Goal: Task Accomplishment & Management: Manage account settings

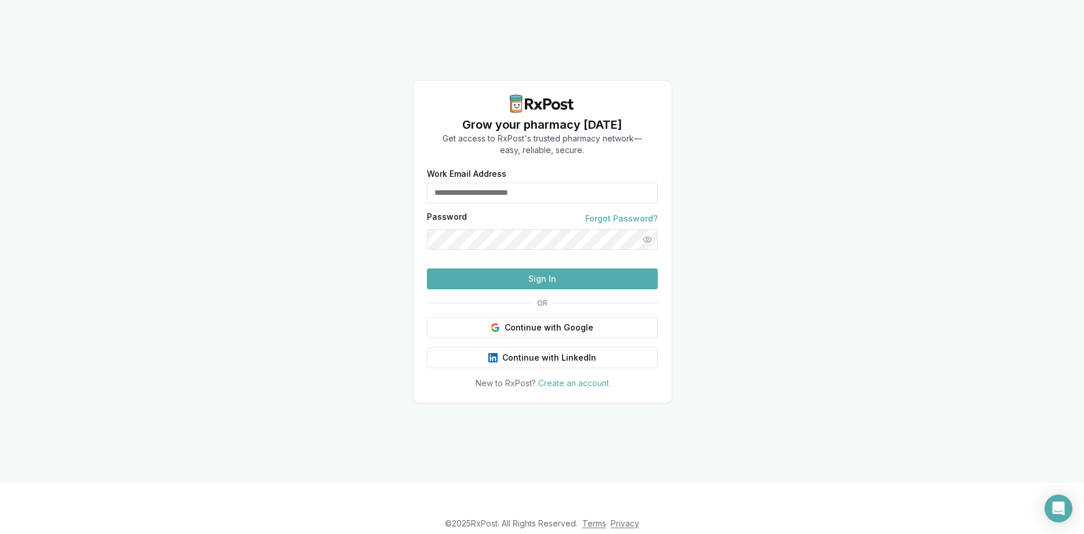
click at [566, 183] on input "Work Email Address" at bounding box center [542, 193] width 231 height 21
type input "**********"
click at [524, 289] on button "Sign In" at bounding box center [542, 279] width 231 height 21
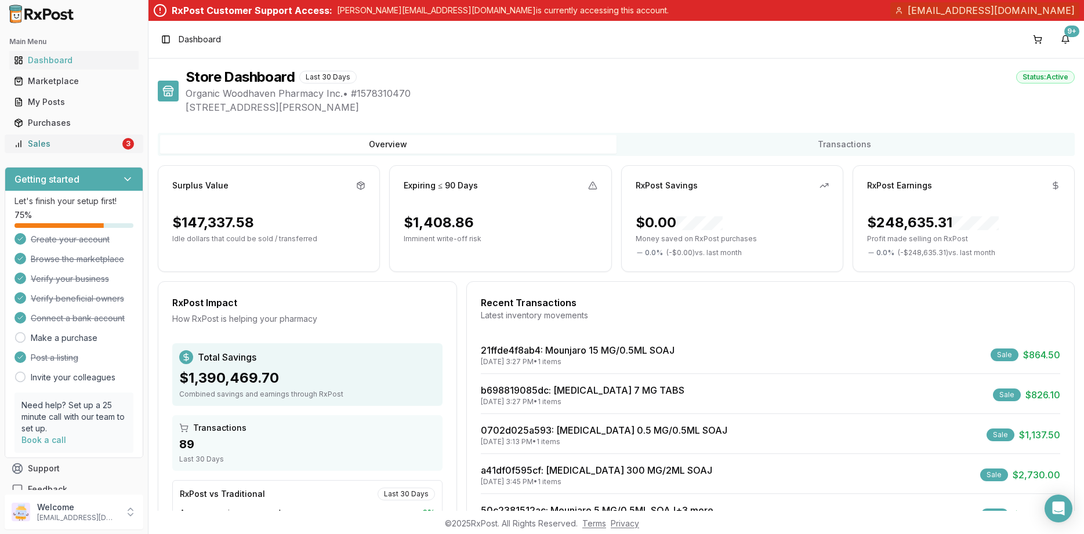
click at [84, 149] on div "Sales" at bounding box center [67, 144] width 106 height 12
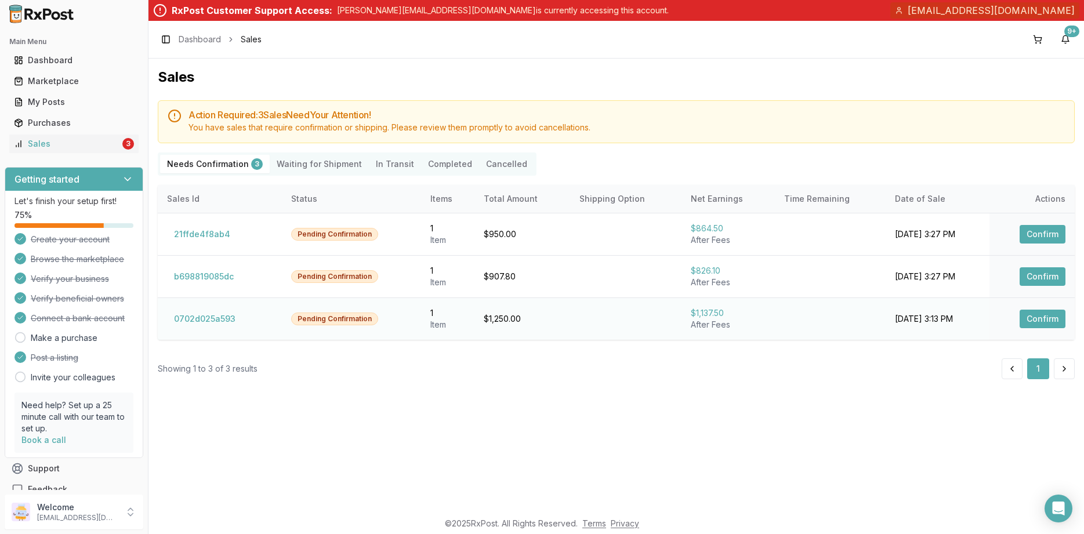
click at [1035, 315] on button "Confirm" at bounding box center [1043, 319] width 46 height 19
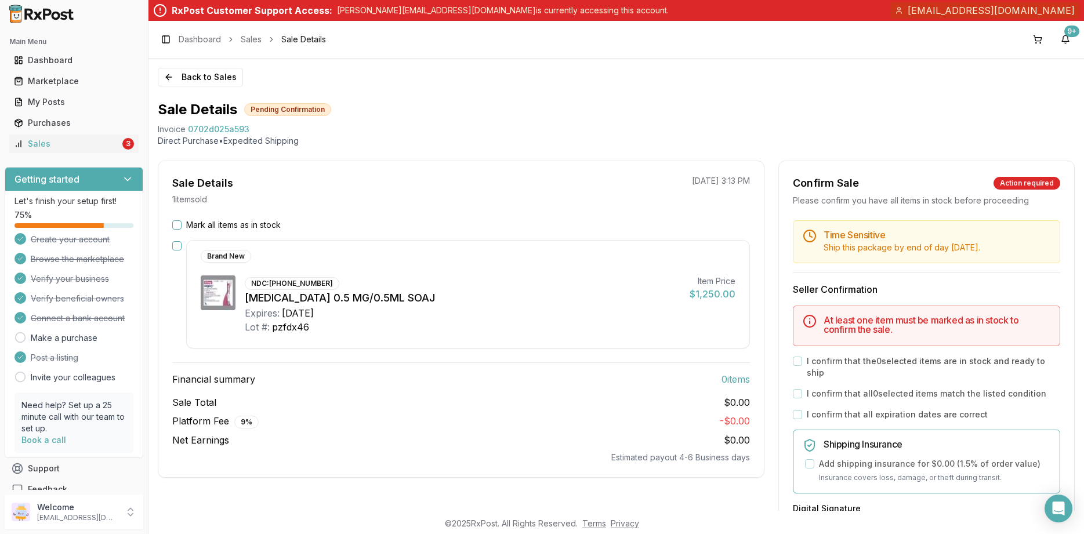
click at [264, 219] on label "Mark all items as in stock" at bounding box center [233, 225] width 95 height 12
click at [182, 220] on button "Mark all items as in stock" at bounding box center [176, 224] width 9 height 9
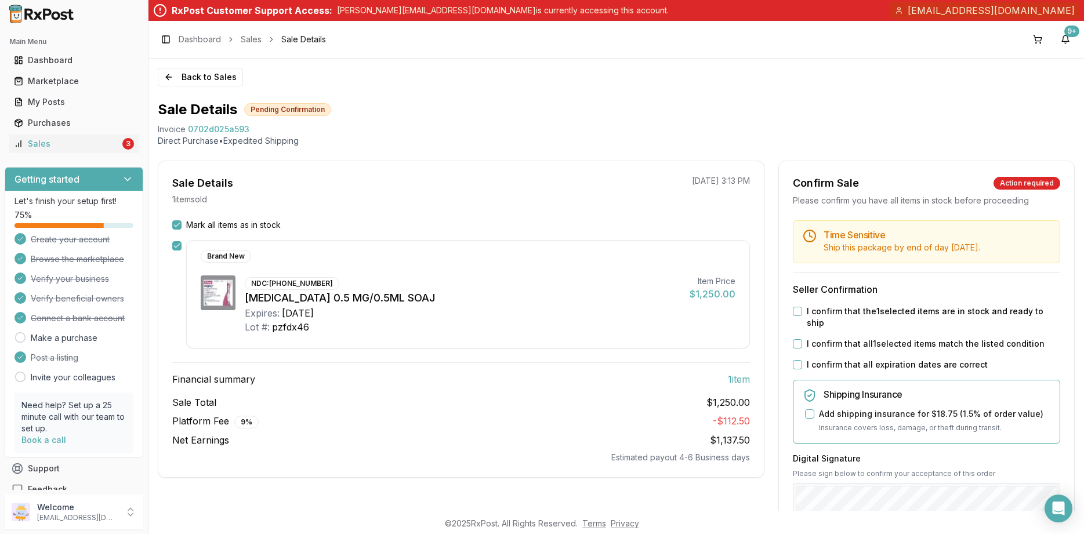
click at [913, 359] on label "I confirm that all expiration dates are correct" at bounding box center [897, 365] width 181 height 12
click at [802, 360] on button "I confirm that all expiration dates are correct" at bounding box center [797, 364] width 9 height 9
click at [904, 325] on div "Time Sensitive Ship this package by end of day Monday, September 1st . Seller C…" at bounding box center [926, 471] width 295 height 502
click at [898, 310] on label "I confirm that the 1 selected items are in stock and ready to ship" at bounding box center [933, 317] width 253 height 23
click at [802, 310] on button "I confirm that the 1 selected items are in stock and ready to ship" at bounding box center [797, 311] width 9 height 9
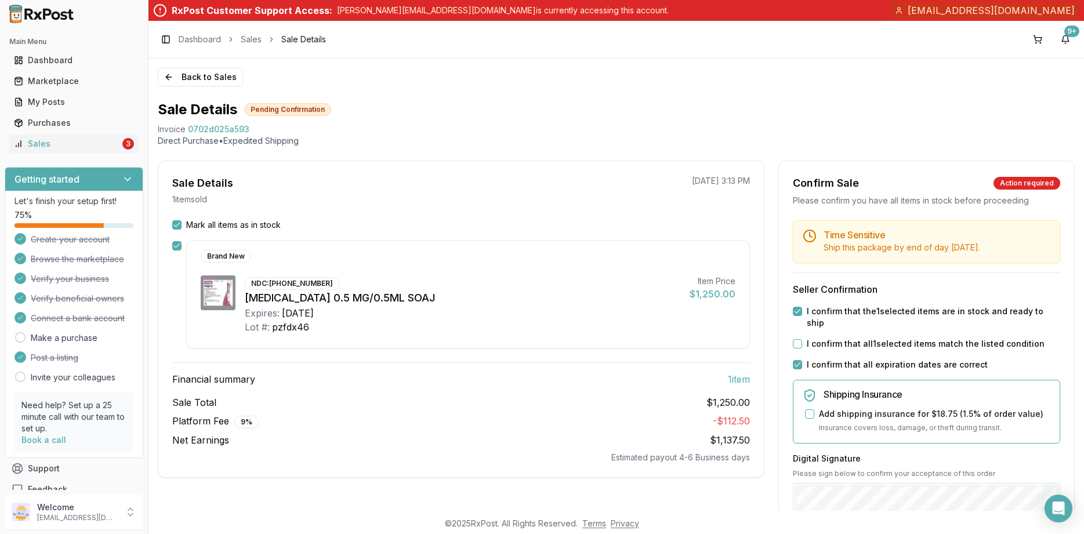
click at [898, 338] on label "I confirm that all 1 selected items match the listed condition" at bounding box center [926, 344] width 238 height 12
click at [802, 339] on button "I confirm that all 1 selected items match the listed condition" at bounding box center [797, 343] width 9 height 9
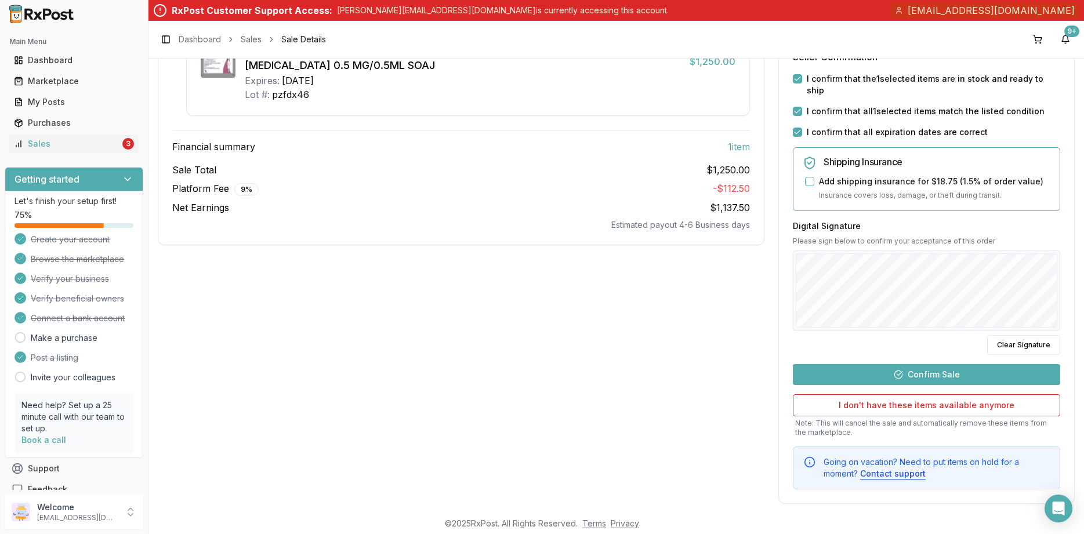
click at [881, 364] on button "Confirm Sale" at bounding box center [926, 374] width 267 height 21
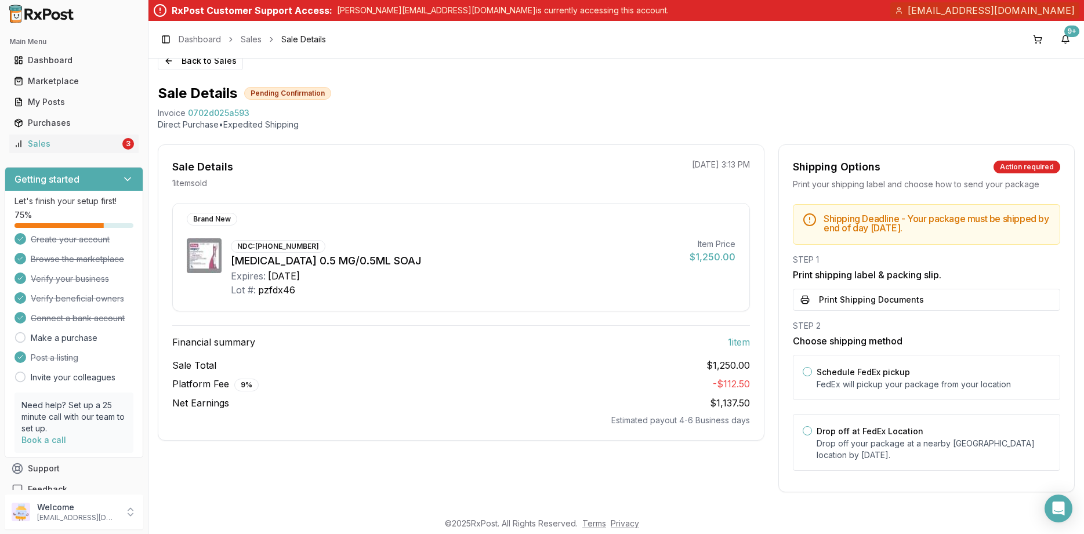
scroll to position [16, 0]
click at [868, 434] on label "Drop off at FedEx Location" at bounding box center [870, 431] width 107 height 10
click at [812, 434] on button "Drop off at FedEx Location" at bounding box center [807, 430] width 9 height 9
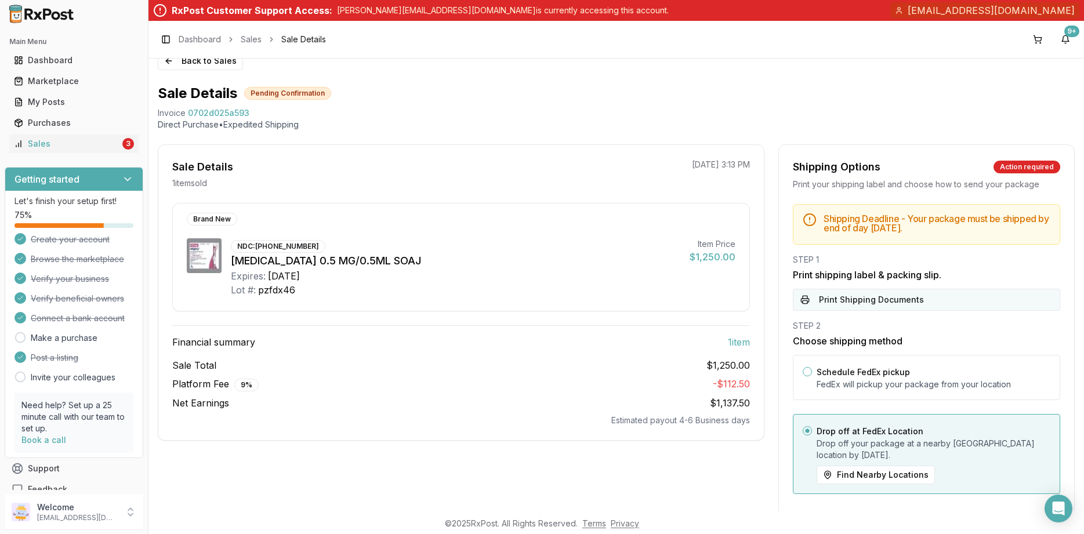
click at [841, 295] on button "Print Shipping Documents" at bounding box center [926, 300] width 267 height 22
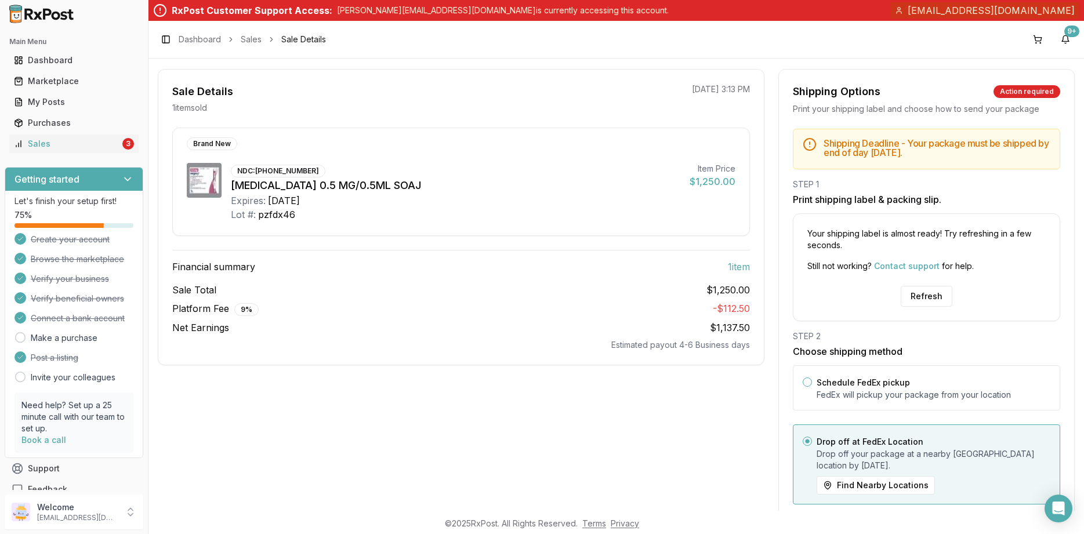
scroll to position [125, 0]
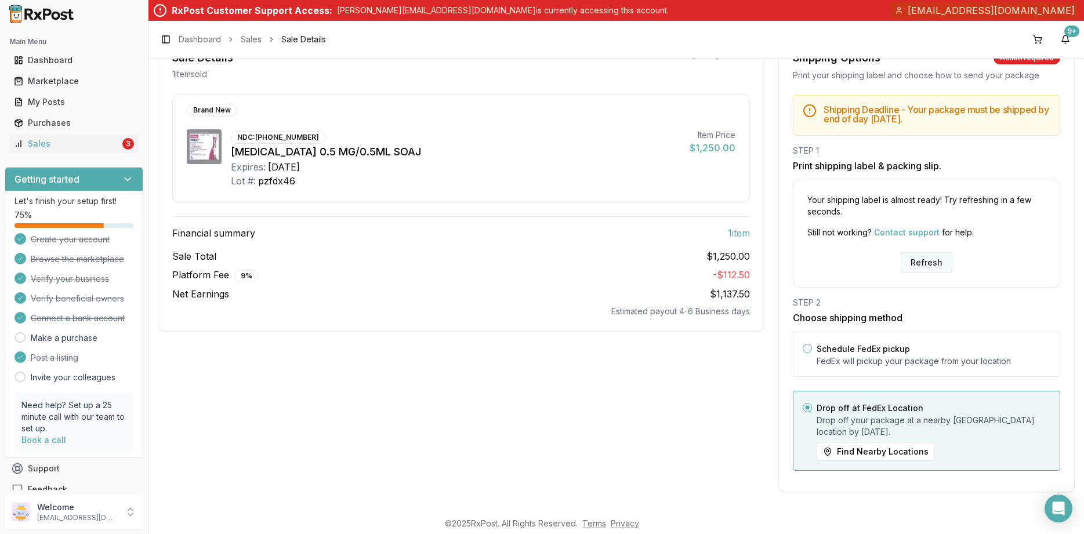
click at [921, 268] on button "Refresh" at bounding box center [927, 262] width 52 height 21
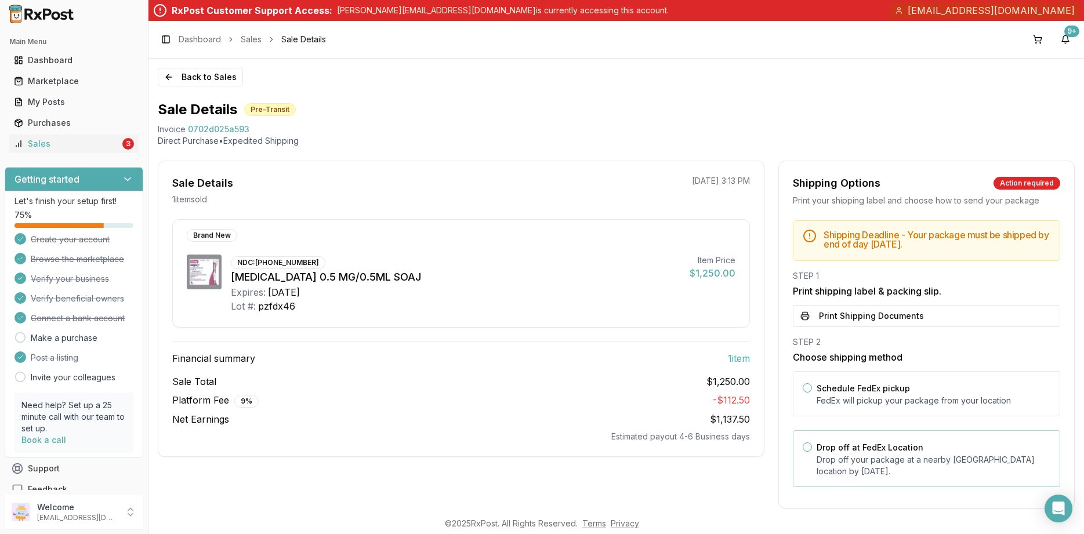
click at [891, 456] on p "Drop off your package at a nearby [GEOGRAPHIC_DATA] location by [DATE] ." at bounding box center [934, 465] width 234 height 23
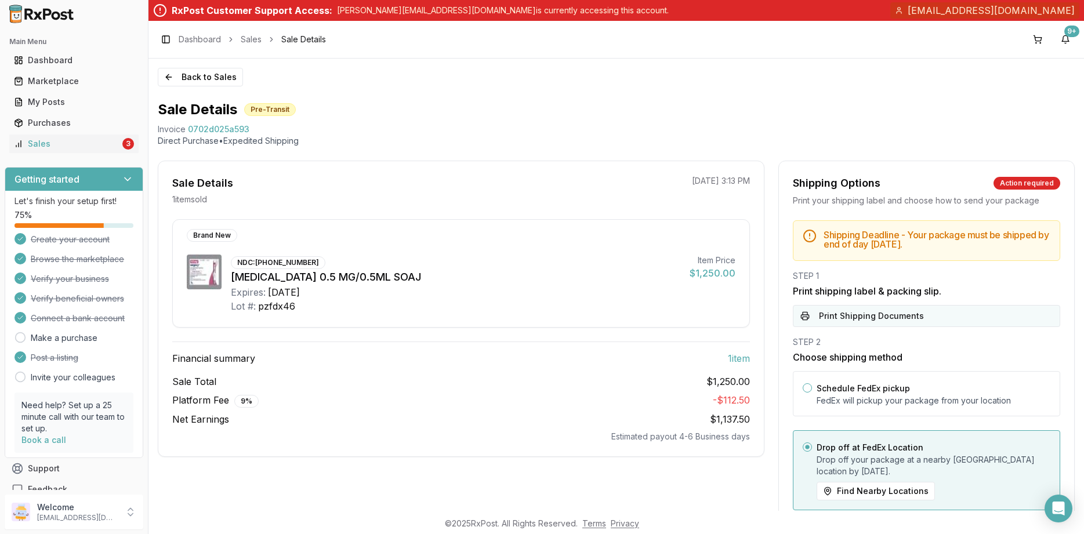
click at [877, 319] on button "Print Shipping Documents" at bounding box center [926, 316] width 267 height 22
click at [226, 89] on div "Back to Sales Sale Details Pre-Transit Invoice 0702d025a593 Direct Purchase • E…" at bounding box center [616, 285] width 936 height 452
click at [218, 82] on button "Back to Sales" at bounding box center [200, 77] width 85 height 19
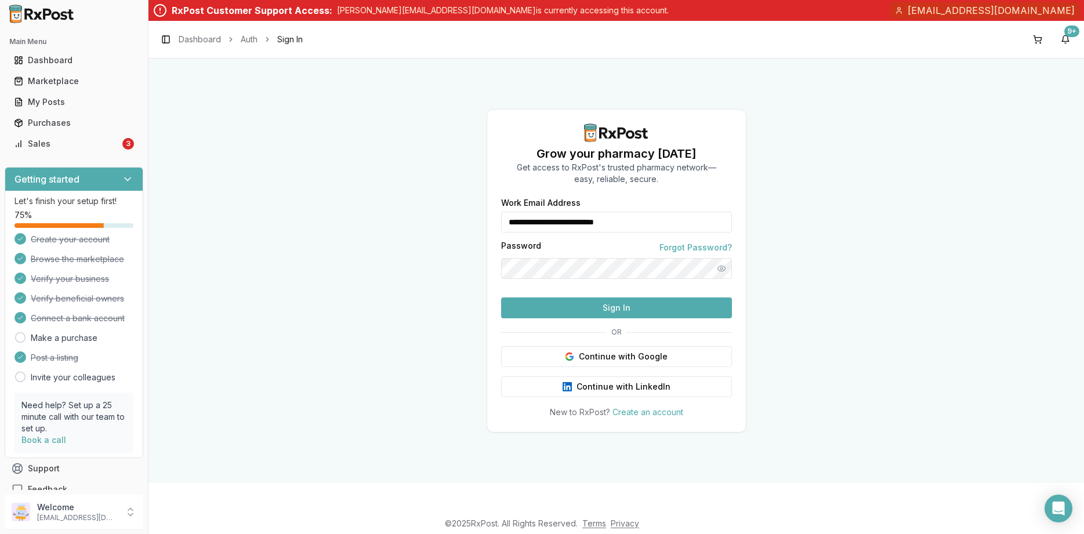
click at [672, 340] on div "**********" at bounding box center [616, 308] width 259 height 219
click at [667, 318] on button "Sign In" at bounding box center [616, 308] width 231 height 21
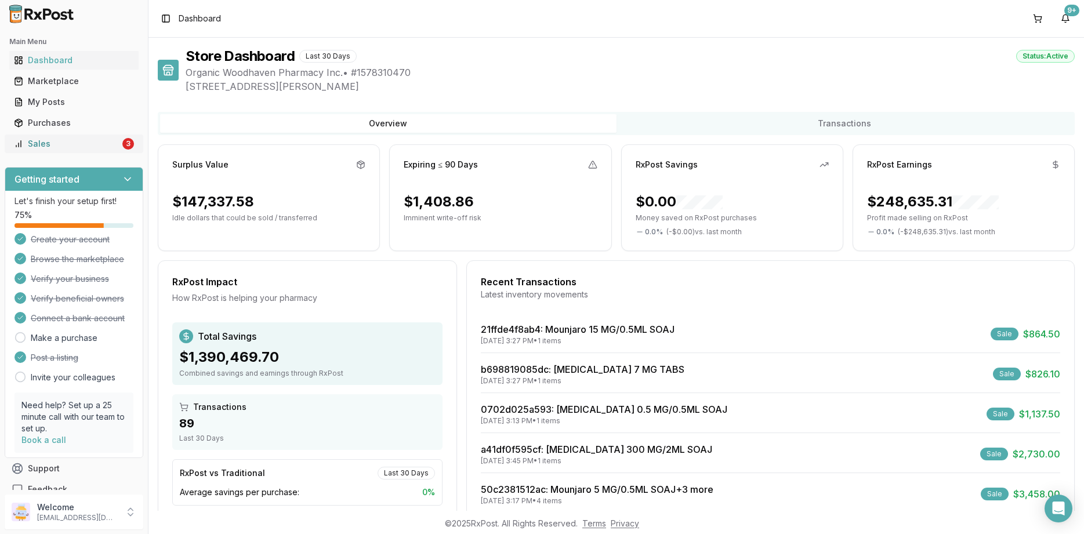
click at [106, 151] on link "Sales 3" at bounding box center [73, 143] width 129 height 21
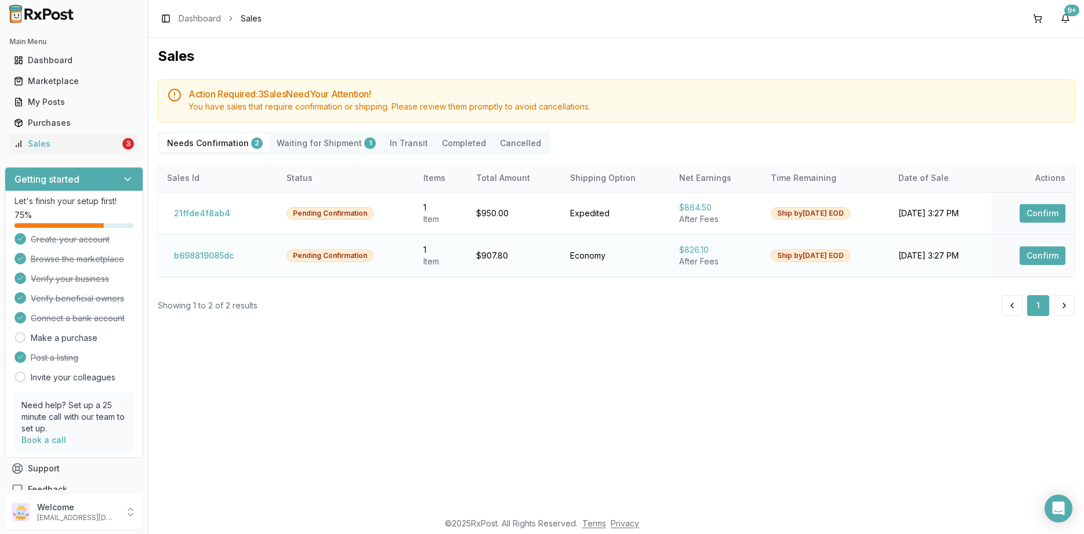
click at [1037, 263] on button "Confirm" at bounding box center [1043, 256] width 46 height 19
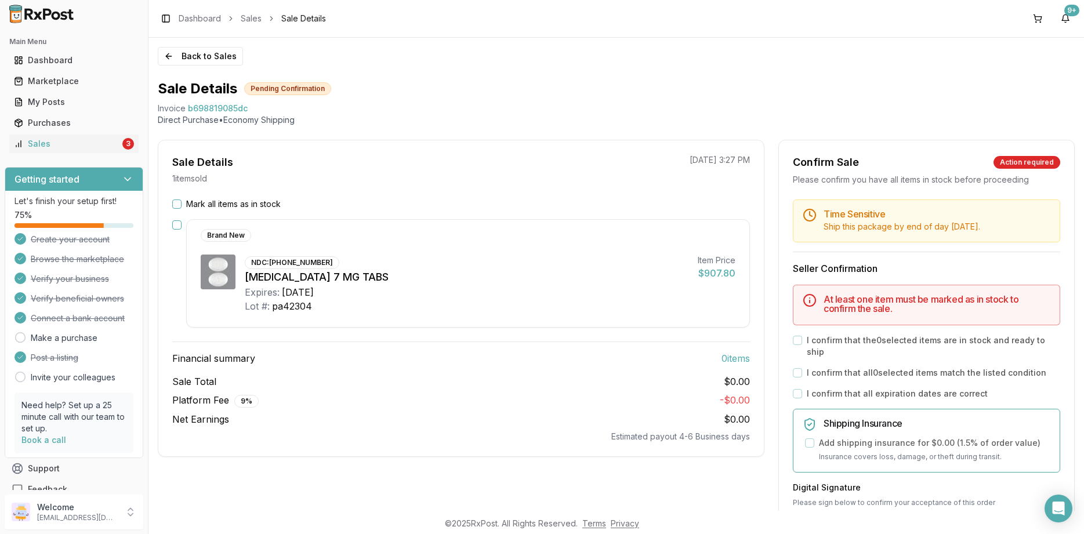
click at [249, 200] on label "Mark all items as in stock" at bounding box center [233, 204] width 95 height 12
click at [182, 200] on button "Mark all items as in stock" at bounding box center [176, 204] width 9 height 9
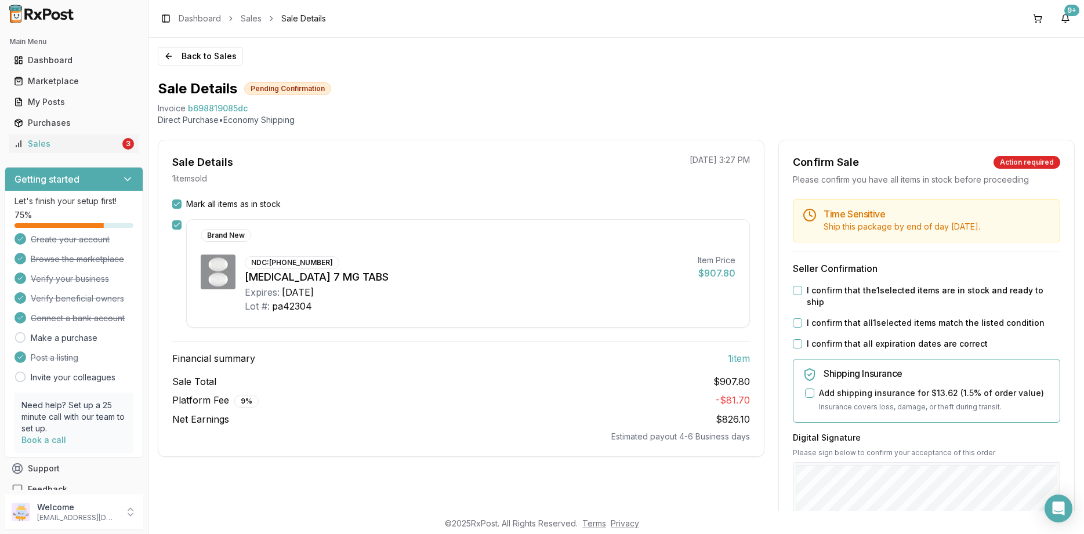
click at [885, 338] on label "I confirm that all expiration dates are correct" at bounding box center [897, 344] width 181 height 12
click at [802, 339] on button "I confirm that all expiration dates are correct" at bounding box center [797, 343] width 9 height 9
click at [878, 296] on div "Time Sensitive Ship this package by end of day Thursday, September 4th . Seller…" at bounding box center [926, 451] width 295 height 502
click at [864, 299] on div "Time Sensitive Ship this package by end of day Thursday, September 4th . Seller…" at bounding box center [926, 451] width 295 height 502
click at [860, 317] on label "I confirm that all 1 selected items match the listed condition" at bounding box center [926, 323] width 238 height 12
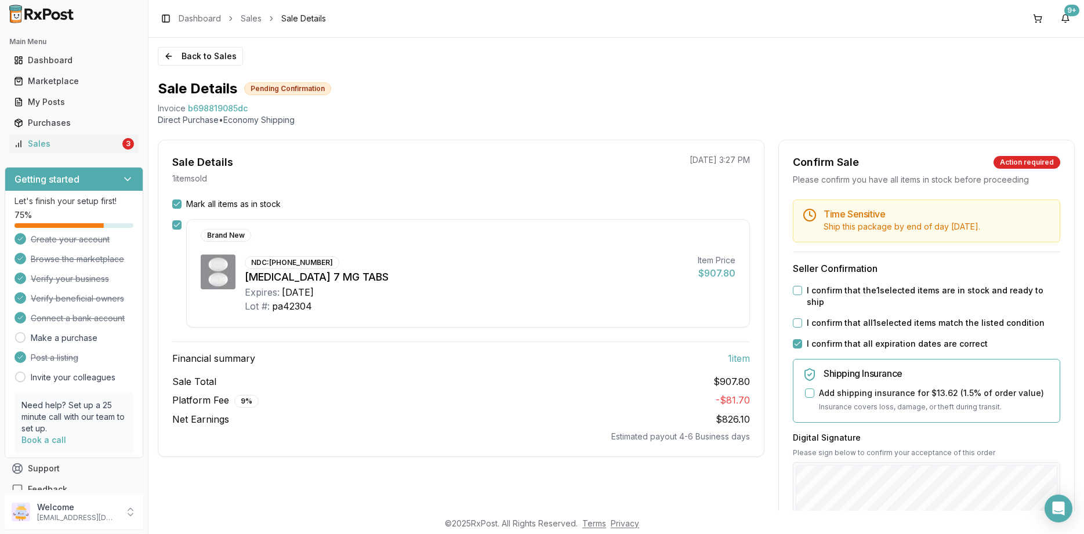
click at [802, 318] on button "I confirm that all 1 selected items match the listed condition" at bounding box center [797, 322] width 9 height 9
click at [863, 292] on label "I confirm that the 1 selected items are in stock and ready to ship" at bounding box center [933, 296] width 253 height 23
click at [802, 292] on button "I confirm that the 1 selected items are in stock and ready to ship" at bounding box center [797, 290] width 9 height 9
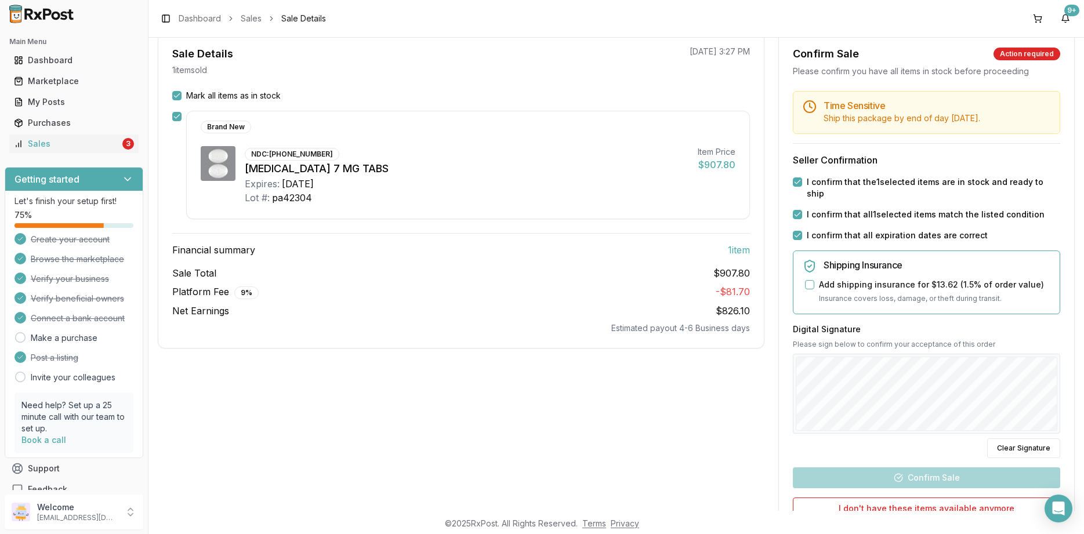
scroll to position [139, 0]
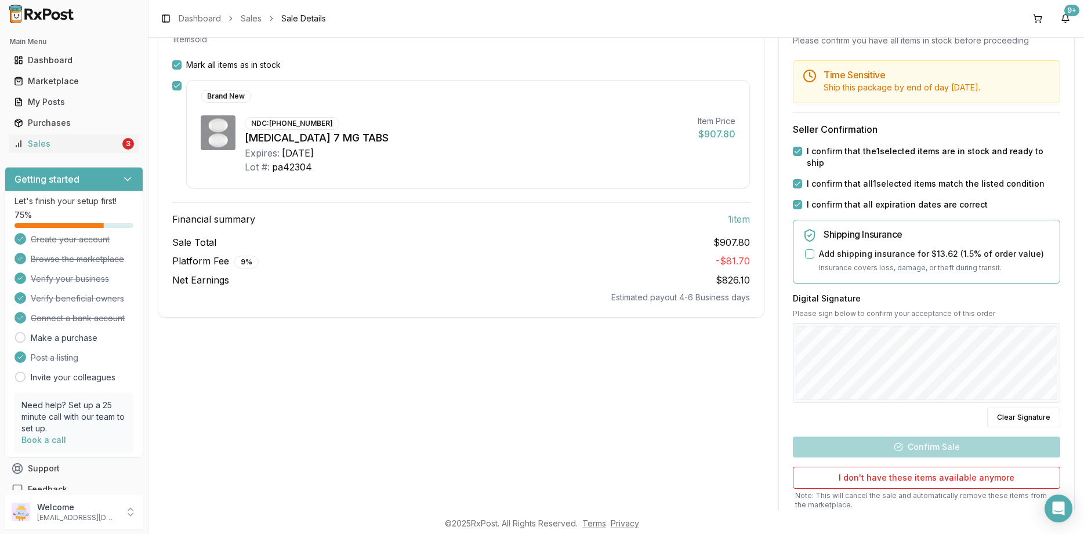
click at [868, 369] on div at bounding box center [926, 363] width 267 height 80
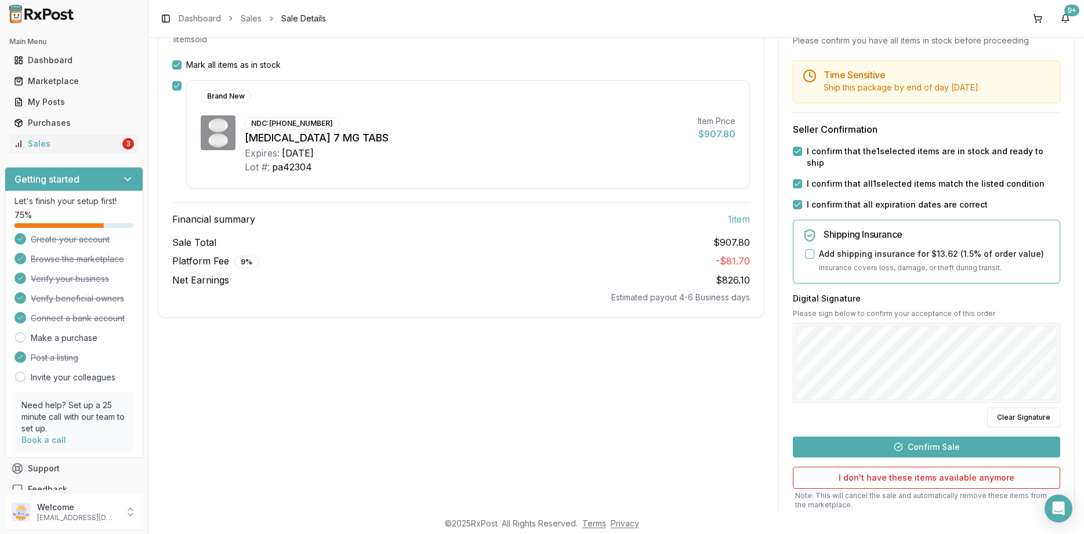
click at [912, 437] on button "Confirm Sale" at bounding box center [926, 447] width 267 height 21
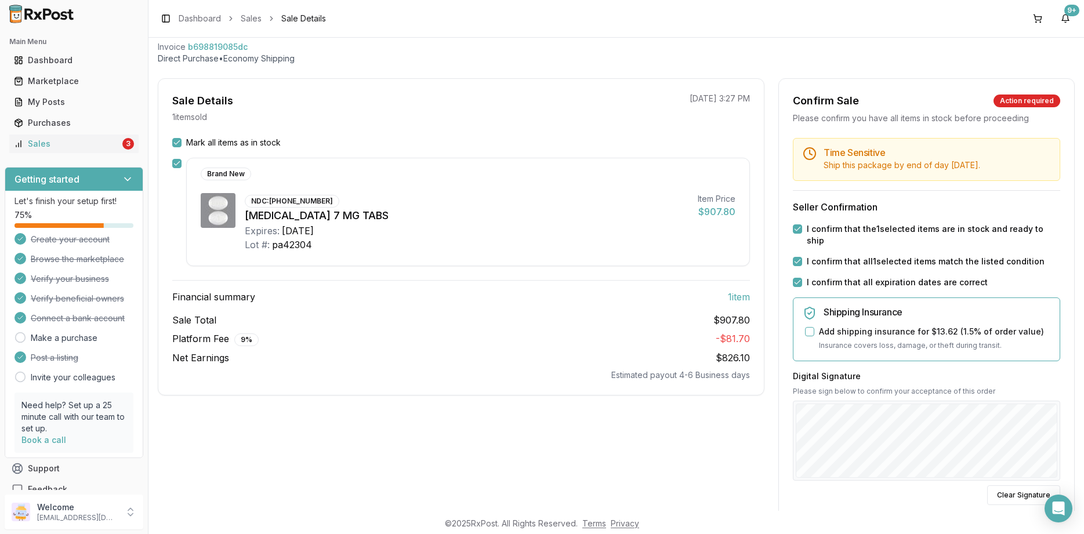
scroll to position [0, 0]
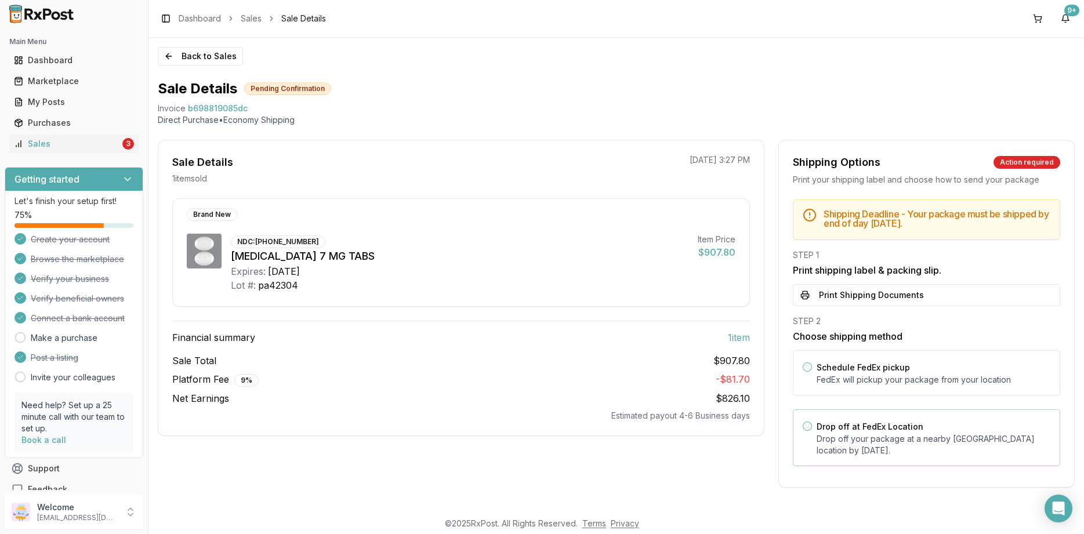
click at [933, 454] on p "Drop off your package at a nearby FedEx location by September 4, 2025 ." at bounding box center [934, 444] width 234 height 23
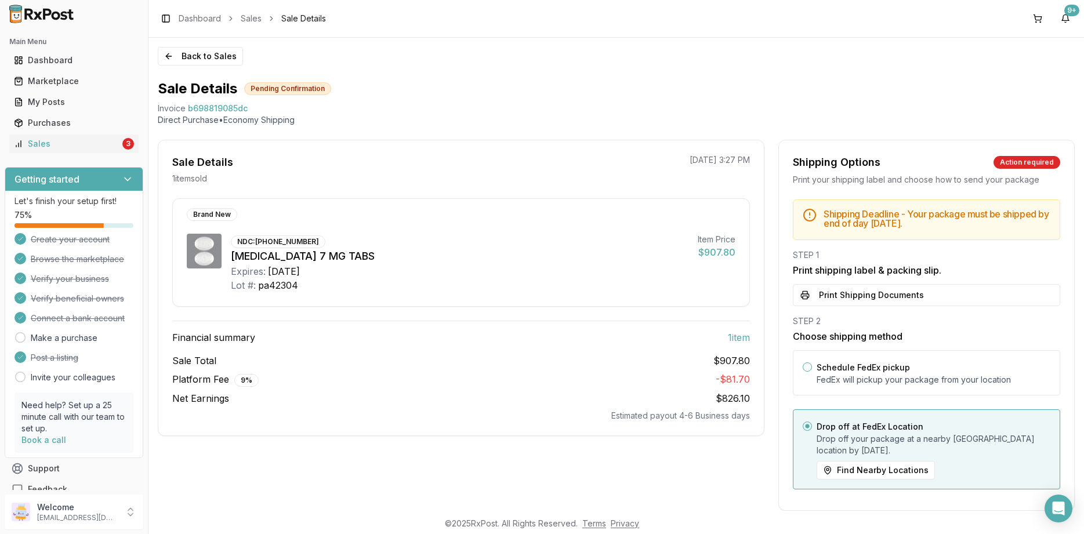
click at [869, 281] on div "STEP 1 Print shipping label & packing slip. Print Shipping Documents" at bounding box center [926, 277] width 267 height 57
click at [868, 282] on div "STEP 1 Print shipping label & packing slip. Print Shipping Documents" at bounding box center [926, 277] width 267 height 57
click at [857, 289] on button "Print Shipping Documents" at bounding box center [926, 295] width 267 height 22
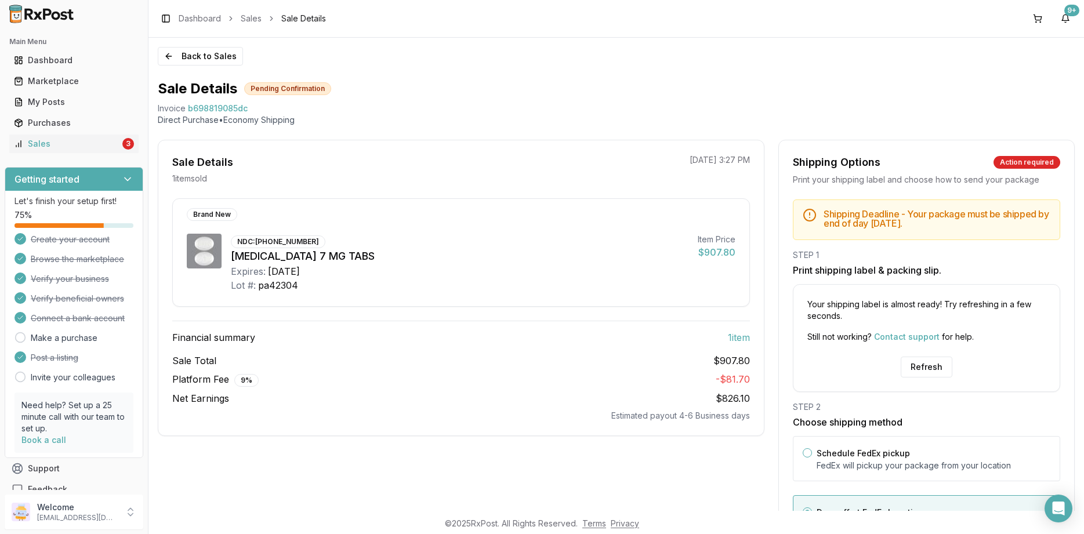
click at [900, 360] on div "Refresh" at bounding box center [927, 367] width 266 height 21
click at [921, 364] on button "Refresh" at bounding box center [927, 367] width 52 height 21
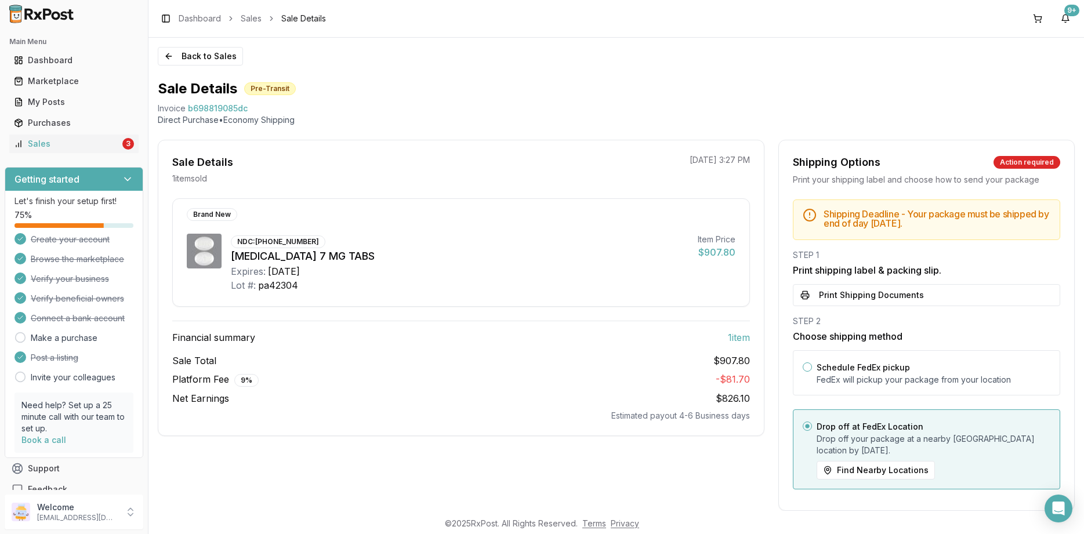
click at [839, 306] on div "Shipping Deadline - Your package must be shipped by end of day Thursday, Septem…" at bounding box center [926, 348] width 295 height 297
click at [843, 291] on button "Print Shipping Documents" at bounding box center [926, 295] width 267 height 22
click at [178, 56] on button "Back to Sales" at bounding box center [200, 56] width 85 height 19
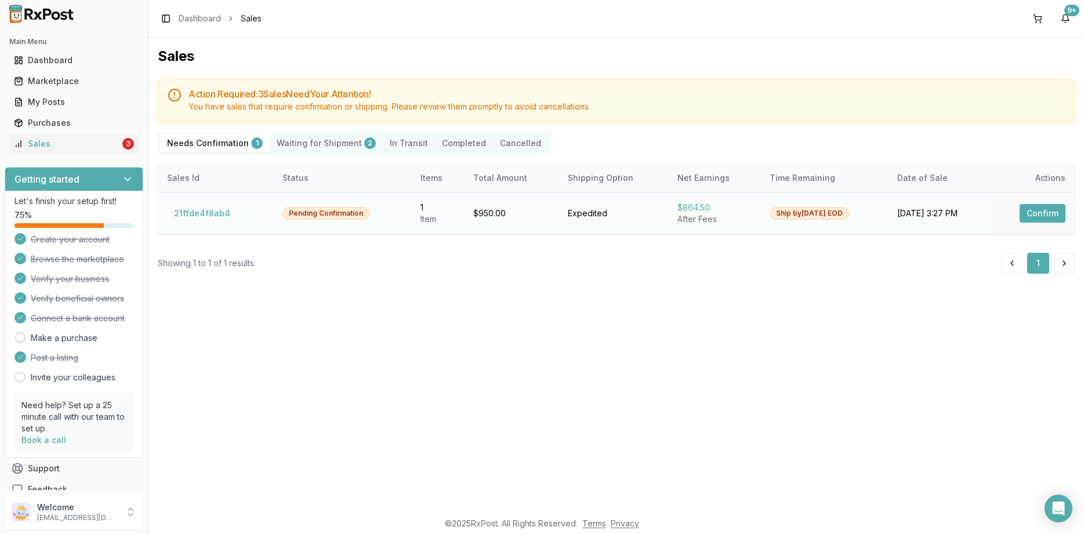
click at [1044, 209] on button "Confirm" at bounding box center [1043, 213] width 46 height 19
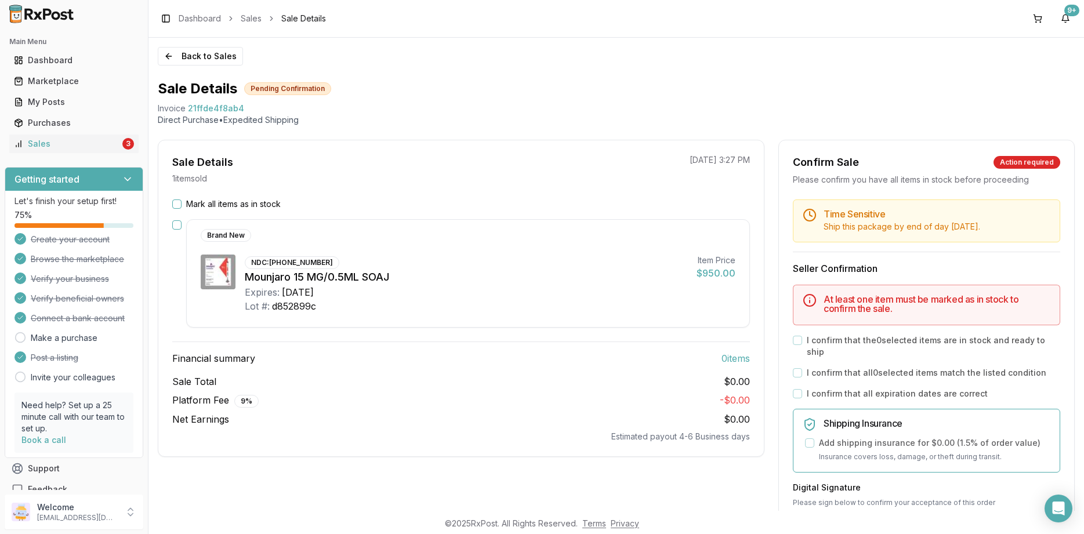
click at [260, 205] on label "Mark all items as in stock" at bounding box center [233, 204] width 95 height 12
click at [182, 205] on button "Mark all items as in stock" at bounding box center [176, 204] width 9 height 9
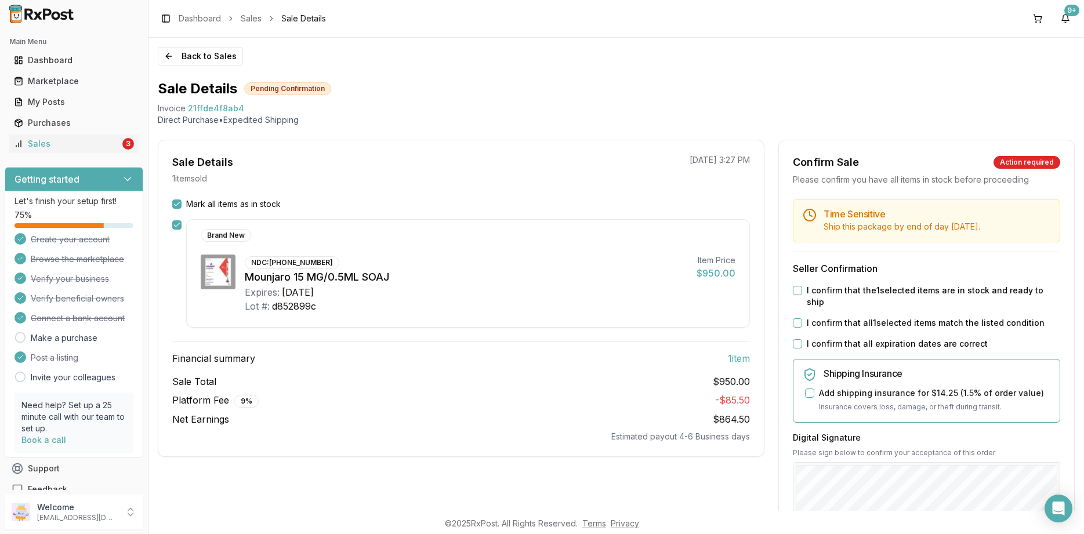
click at [854, 338] on label "I confirm that all expiration dates are correct" at bounding box center [897, 344] width 181 height 12
click at [802, 339] on button "I confirm that all expiration dates are correct" at bounding box center [797, 343] width 9 height 9
click at [856, 321] on div "Time Sensitive Ship this package by end of day Monday, September 1st . Seller C…" at bounding box center [926, 451] width 295 height 502
click at [857, 317] on label "I confirm that all 1 selected items match the listed condition" at bounding box center [926, 323] width 238 height 12
click at [802, 318] on button "I confirm that all 1 selected items match the listed condition" at bounding box center [797, 322] width 9 height 9
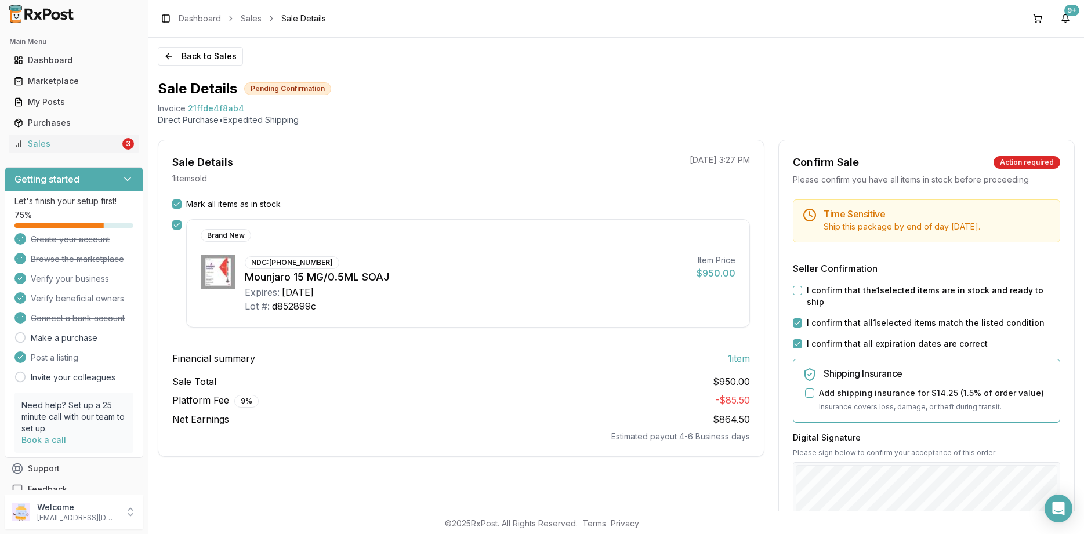
click at [859, 296] on div "Time Sensitive Ship this package by end of day Monday, September 1st . Seller C…" at bounding box center [926, 451] width 295 height 502
click at [854, 291] on label "I confirm that the 1 selected items are in stock and ready to ship" at bounding box center [933, 296] width 253 height 23
click at [802, 291] on button "I confirm that the 1 selected items are in stock and ready to ship" at bounding box center [797, 290] width 9 height 9
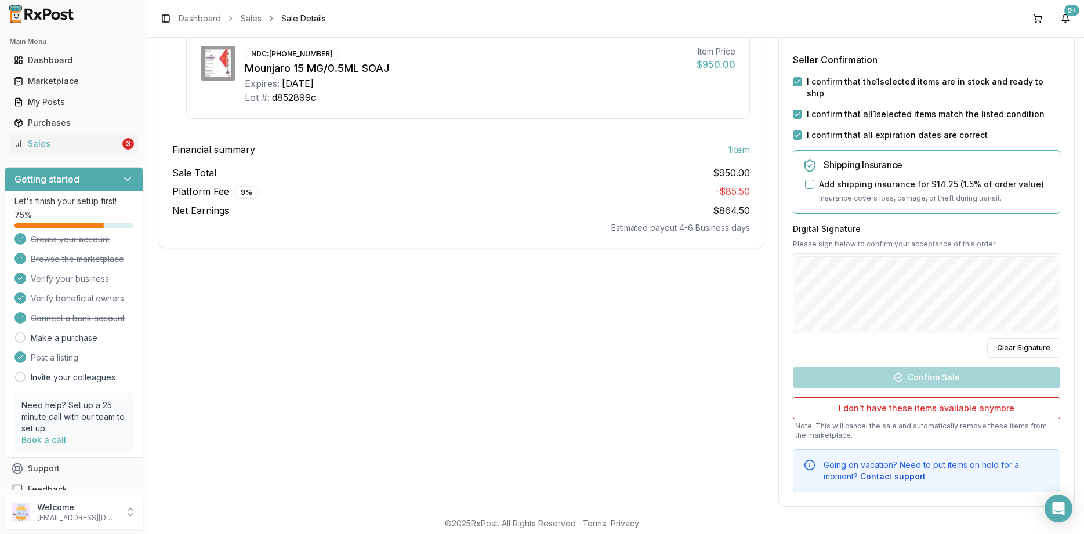
click at [889, 334] on div "Digital Signature Please sign below to confirm your acceptance of this order Cl…" at bounding box center [926, 290] width 267 height 135
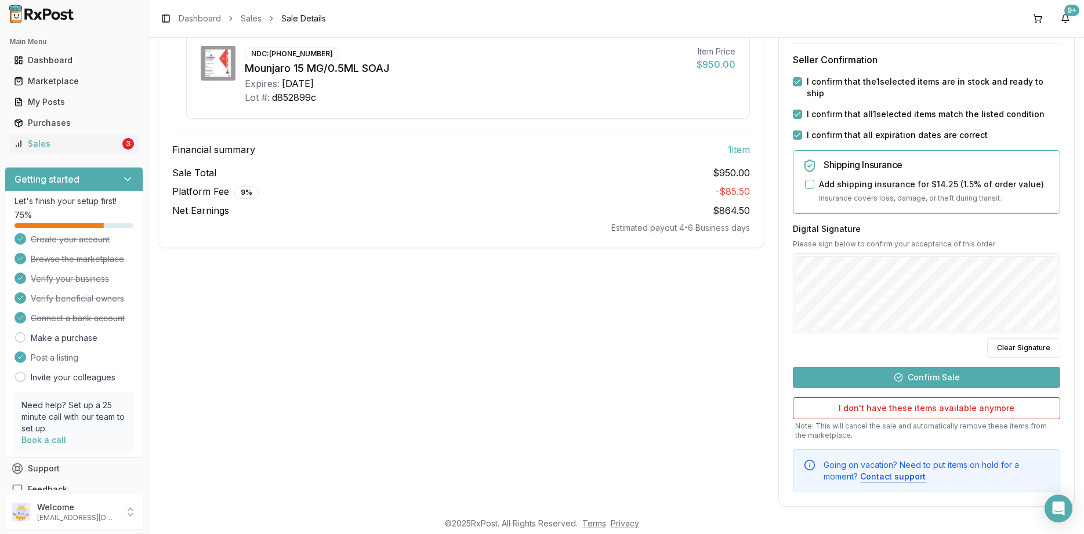
click at [920, 367] on button "Confirm Sale" at bounding box center [926, 377] width 267 height 21
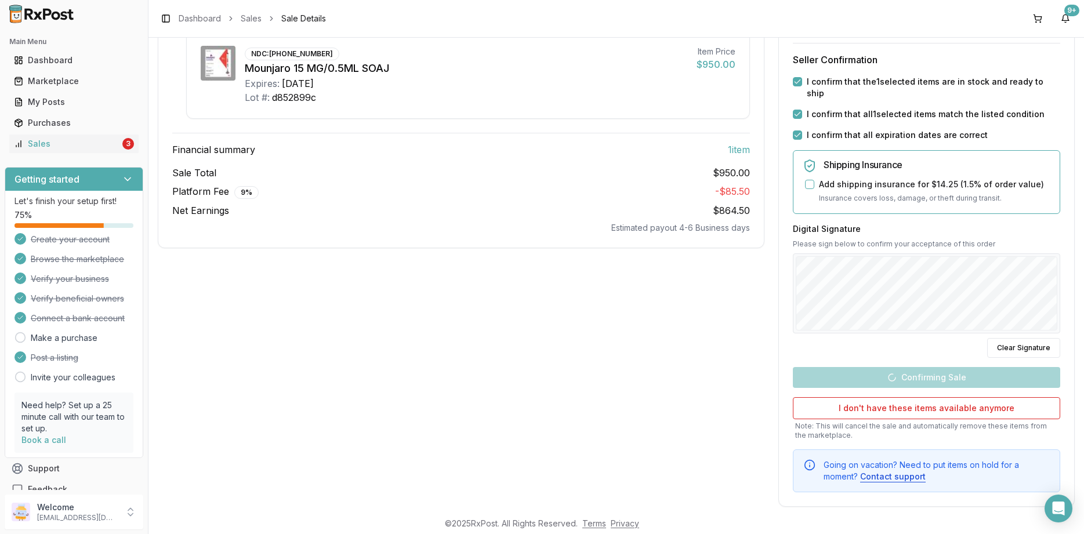
scroll to position [0, 0]
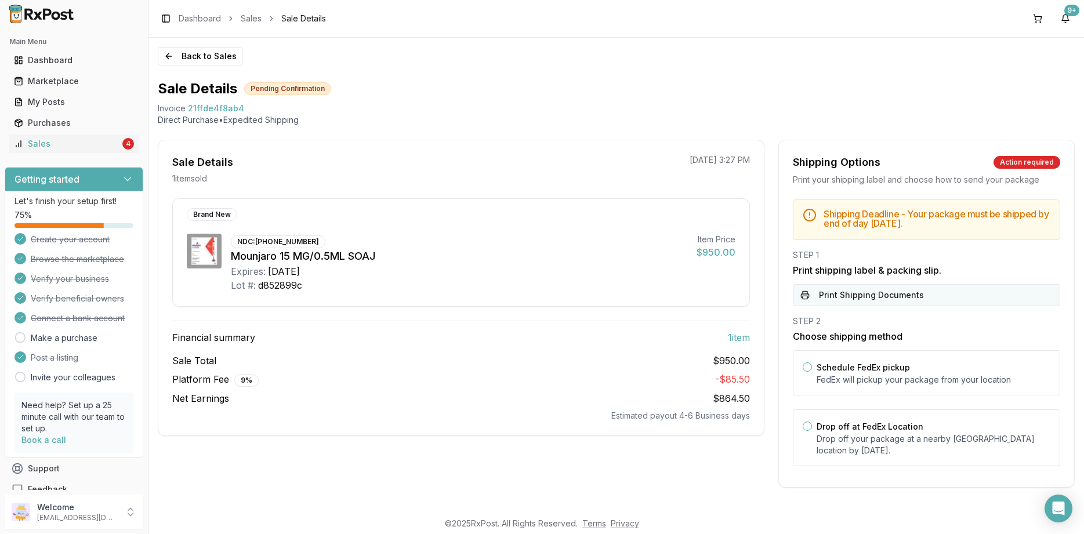
click at [885, 295] on button "Print Shipping Documents" at bounding box center [926, 295] width 267 height 22
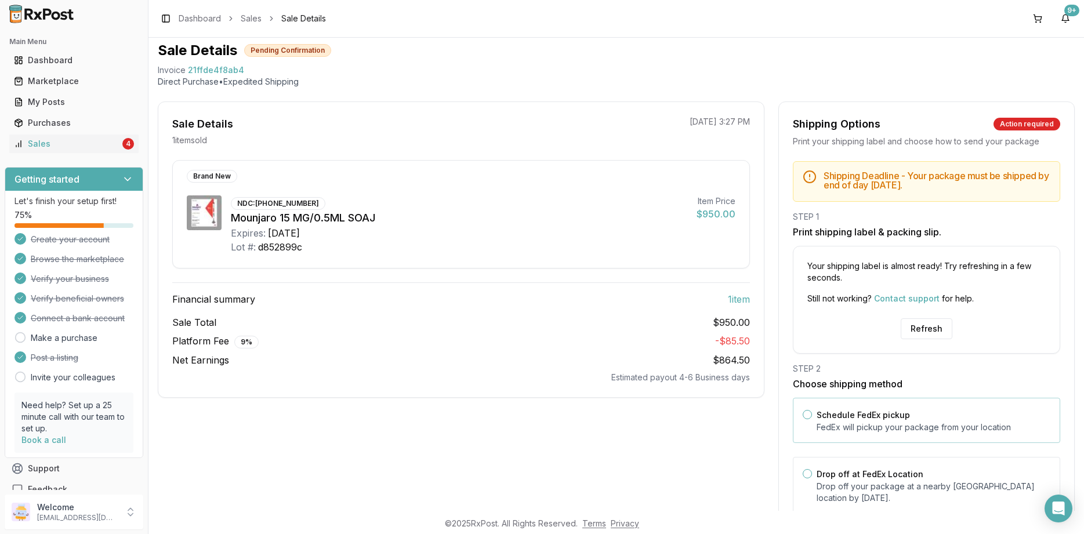
scroll to position [81, 0]
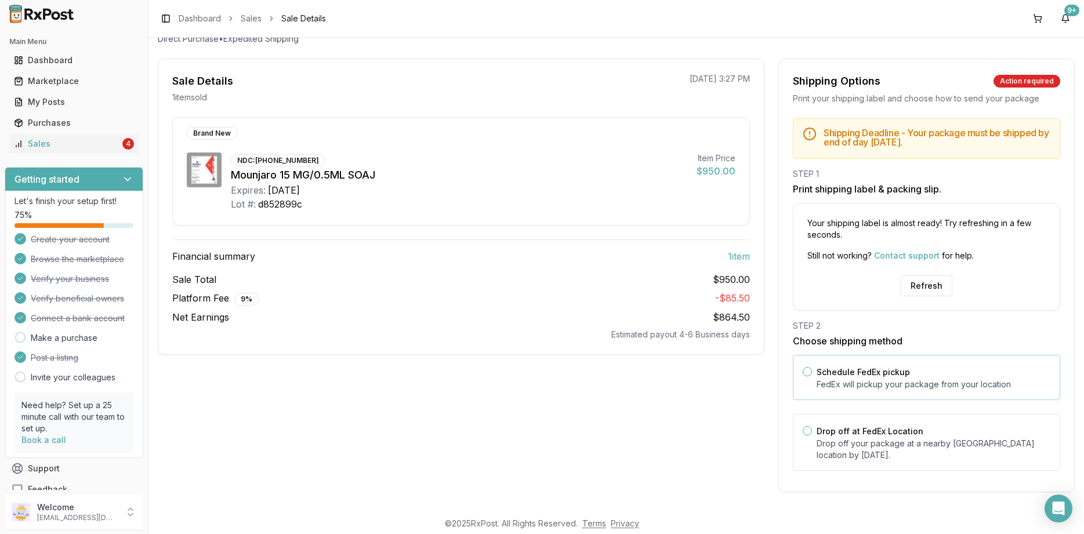
click at [863, 437] on div "Drop off at FedEx Location Drop off your package at a nearby FedEx location by …" at bounding box center [934, 442] width 234 height 37
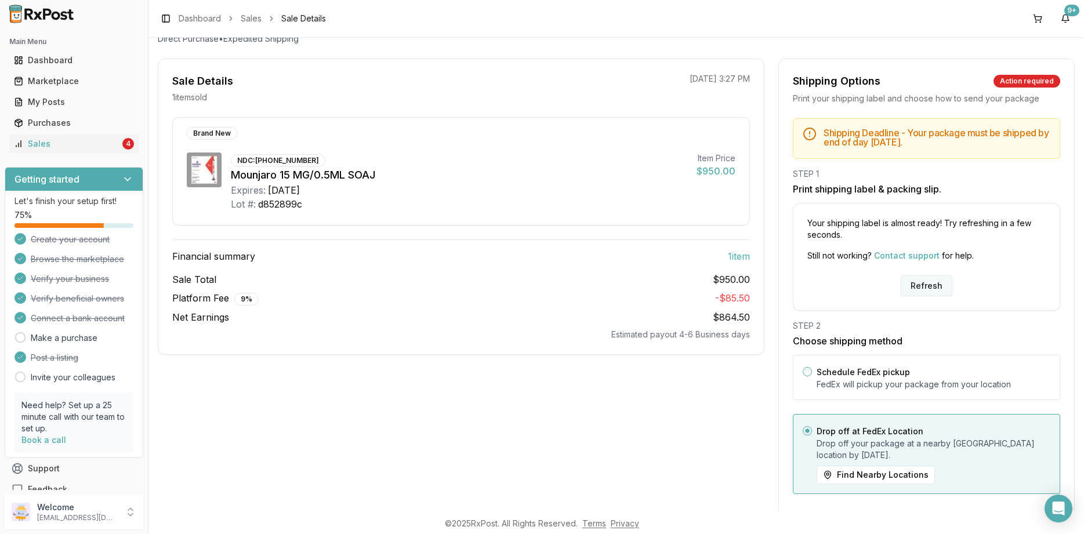
click at [918, 279] on button "Refresh" at bounding box center [927, 286] width 52 height 21
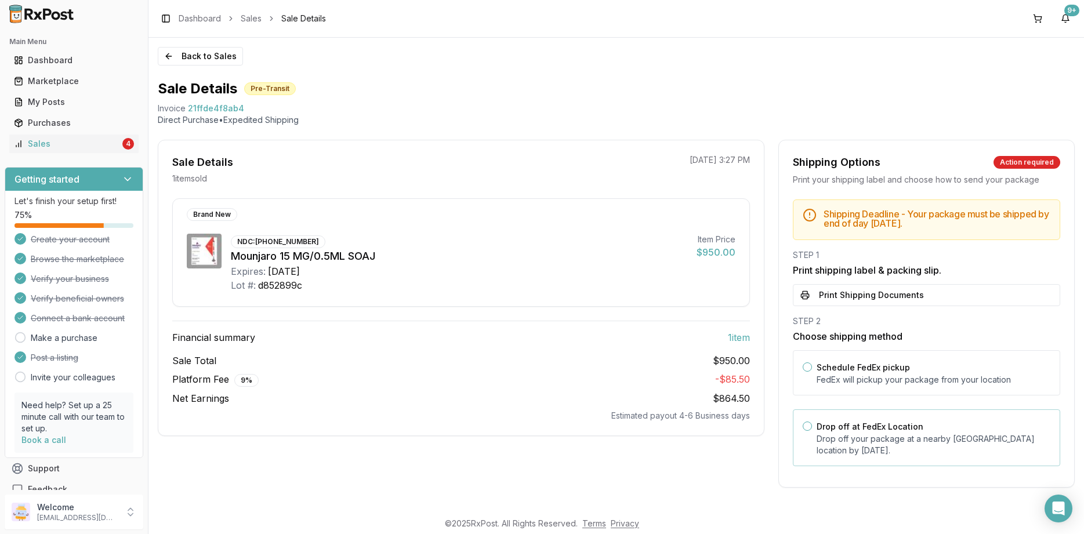
click at [910, 440] on p "Drop off your package at a nearby [GEOGRAPHIC_DATA] location by [DATE] ." at bounding box center [934, 444] width 234 height 23
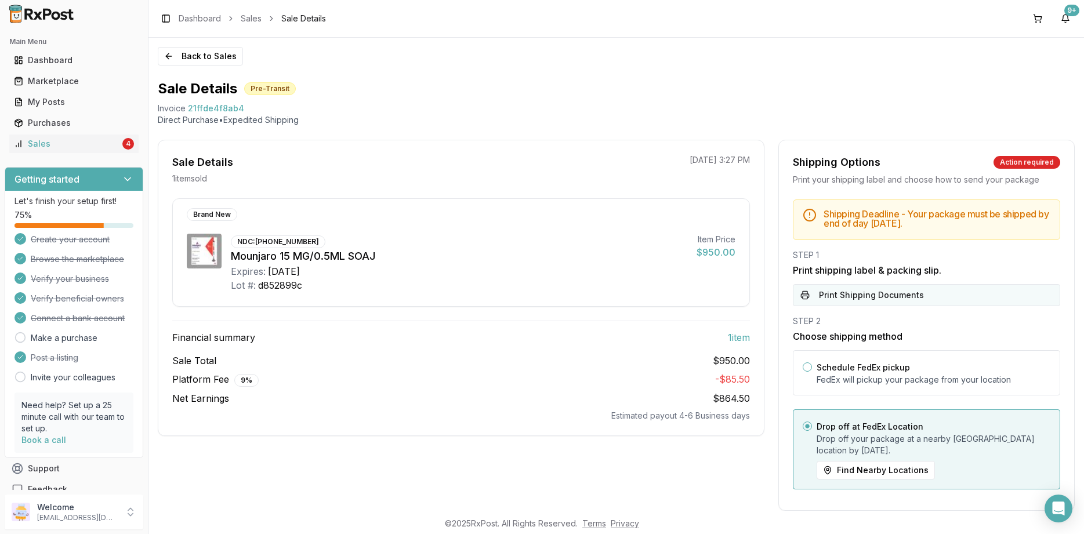
click at [880, 299] on button "Print Shipping Documents" at bounding box center [926, 295] width 267 height 22
click at [193, 71] on div "Back to Sales Sale Details Pre-Transit Invoice 21ffde4f8ab4 Direct Purchase • E…" at bounding box center [616, 274] width 936 height 473
click at [189, 51] on button "Back to Sales" at bounding box center [200, 56] width 85 height 19
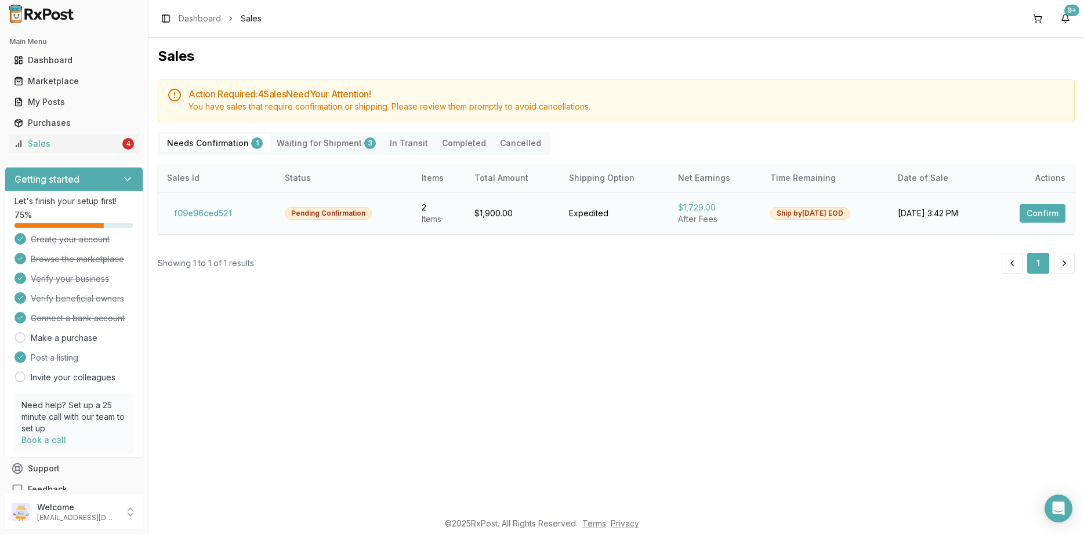
click at [1030, 216] on button "Confirm" at bounding box center [1043, 213] width 46 height 19
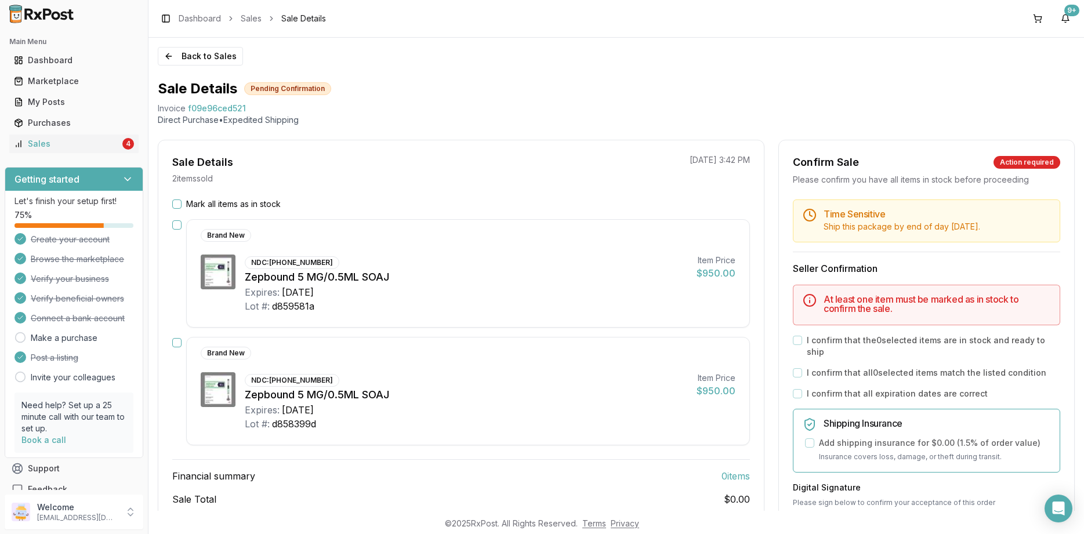
click at [240, 202] on label "Mark all items as in stock" at bounding box center [233, 204] width 95 height 12
click at [182, 202] on button "Mark all items as in stock" at bounding box center [176, 204] width 9 height 9
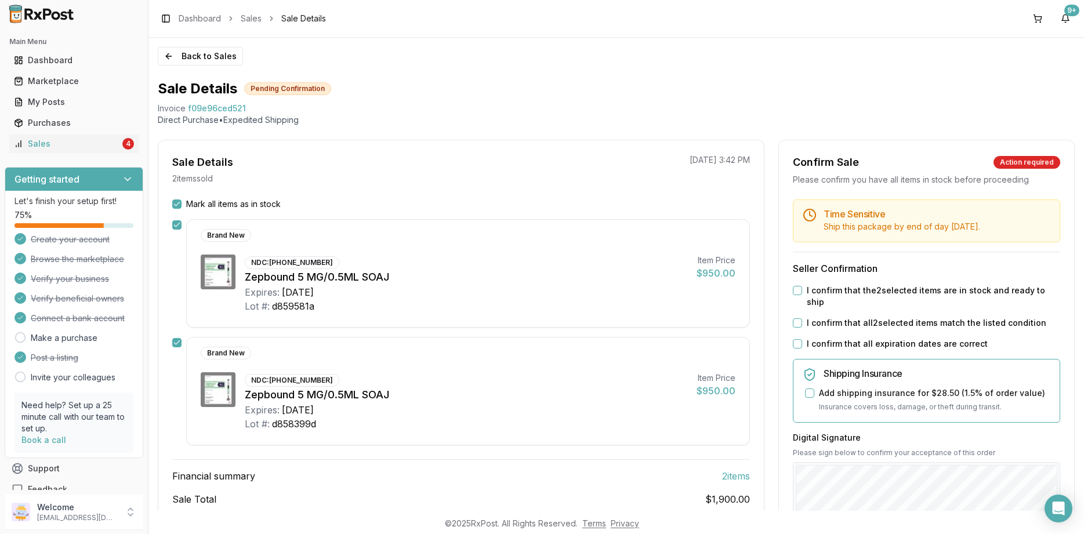
click at [847, 338] on div "Time Sensitive Ship this package by end of day [DATE] . Seller Confirmation I c…" at bounding box center [926, 451] width 295 height 502
click at [846, 338] on label "I confirm that all expiration dates are correct" at bounding box center [897, 344] width 181 height 12
click at [802, 339] on button "I confirm that all expiration dates are correct" at bounding box center [797, 343] width 9 height 9
click at [850, 317] on label "I confirm that all 2 selected items match the listed condition" at bounding box center [927, 323] width 240 height 12
click at [802, 318] on button "I confirm that all 2 selected items match the listed condition" at bounding box center [797, 322] width 9 height 9
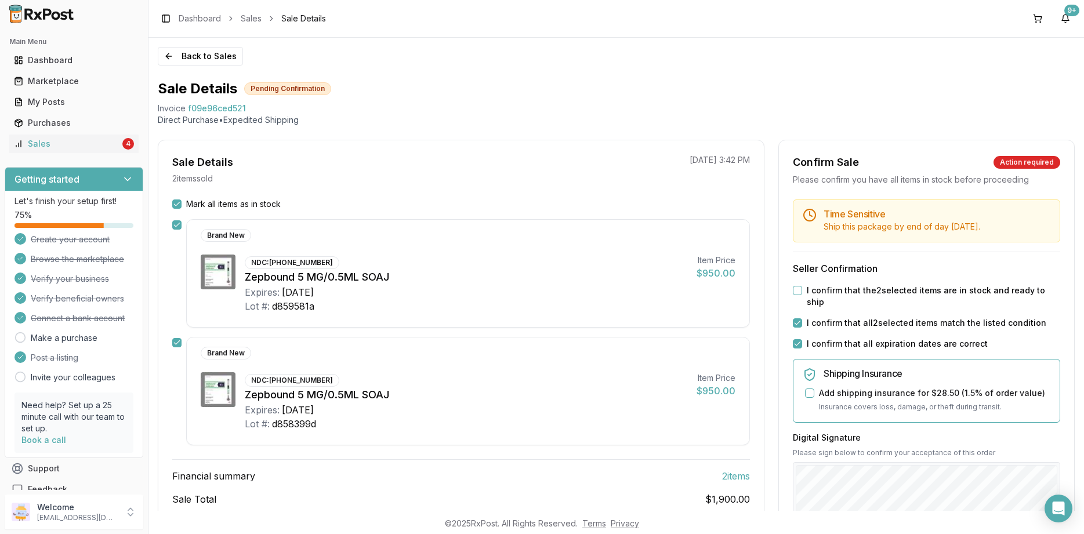
click at [852, 289] on label "I confirm that the 2 selected items are in stock and ready to ship" at bounding box center [933, 296] width 253 height 23
click at [802, 289] on button "I confirm that the 2 selected items are in stock and ready to ship" at bounding box center [797, 290] width 9 height 9
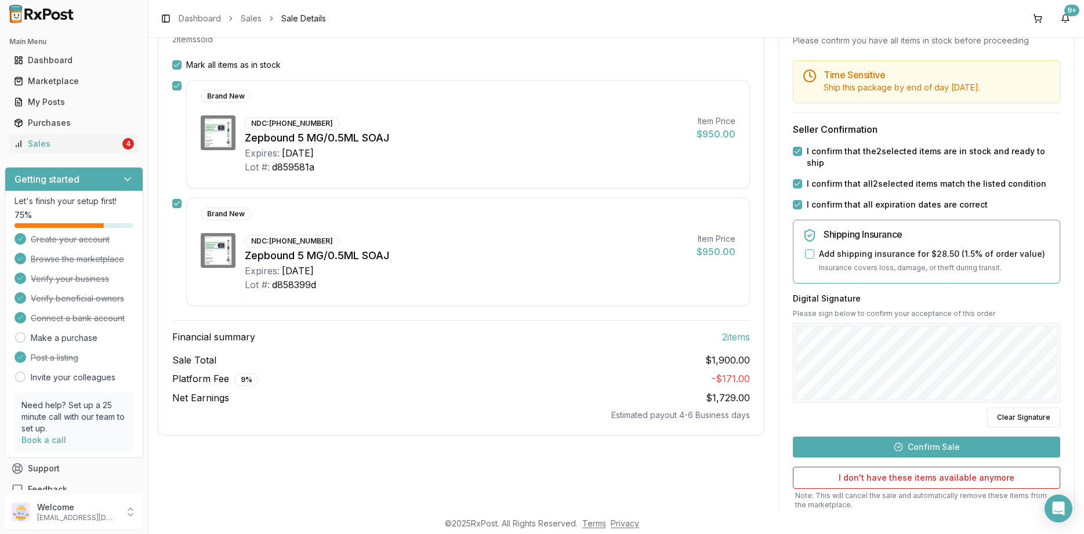
click at [923, 420] on div "Time Sensitive Ship this package by end of day Monday, September 1st . Seller C…" at bounding box center [926, 311] width 295 height 502
click at [921, 437] on button "Confirm Sale" at bounding box center [926, 447] width 267 height 21
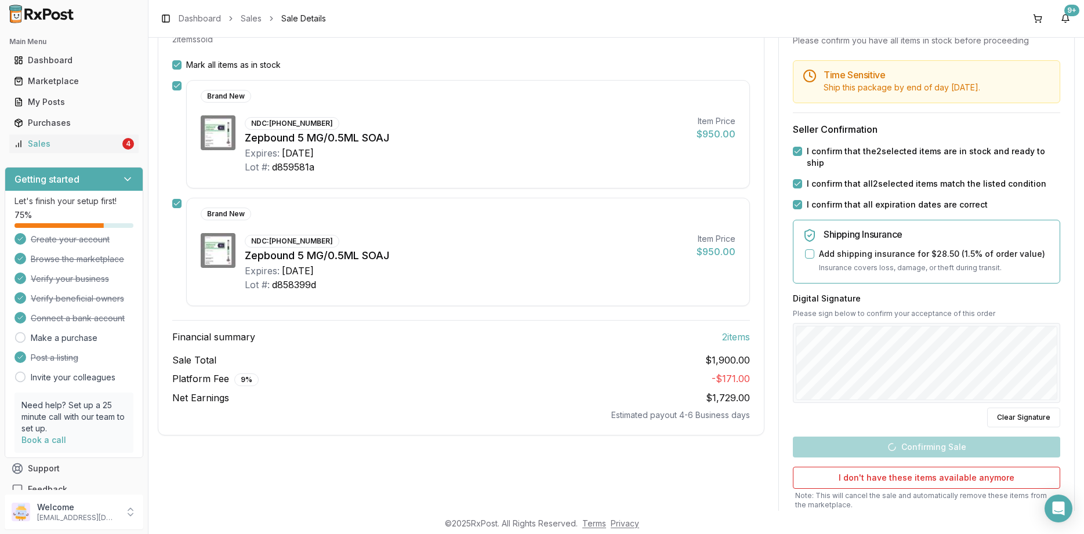
scroll to position [61, 0]
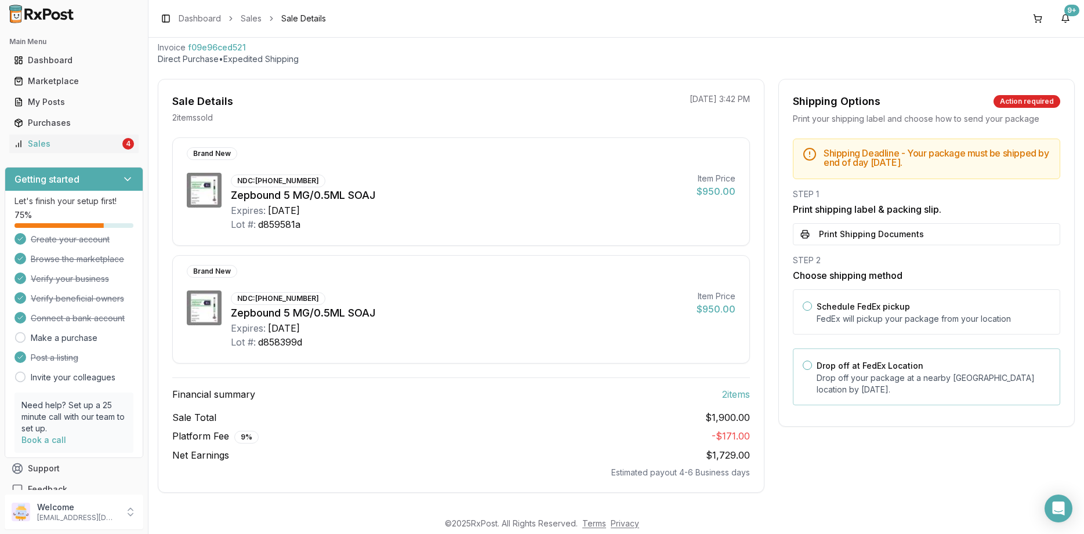
click at [871, 389] on p "Drop off your package at a nearby FedEx location by September 1, 2025 ." at bounding box center [934, 383] width 234 height 23
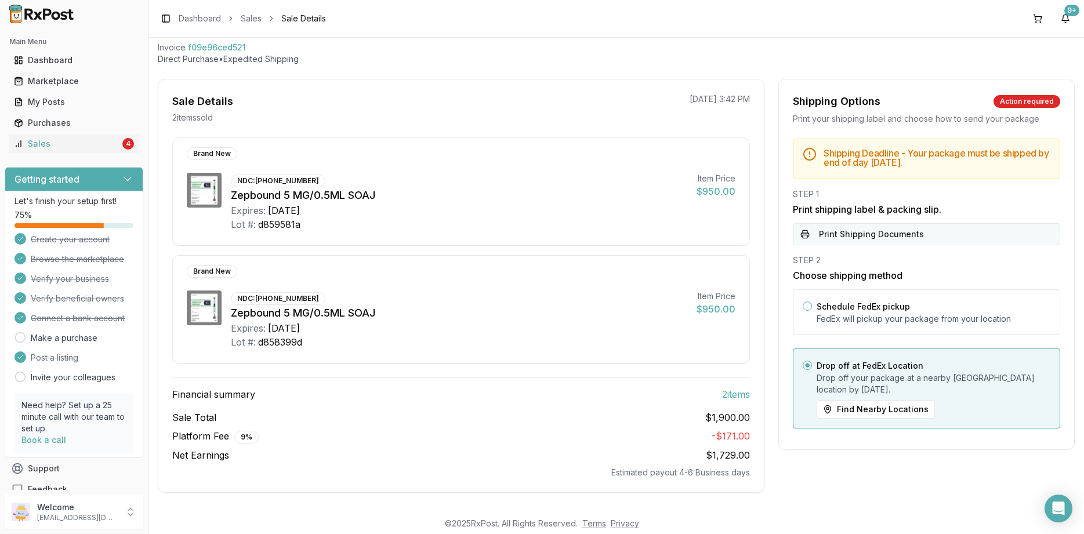
click at [870, 227] on button "Print Shipping Documents" at bounding box center [926, 234] width 267 height 22
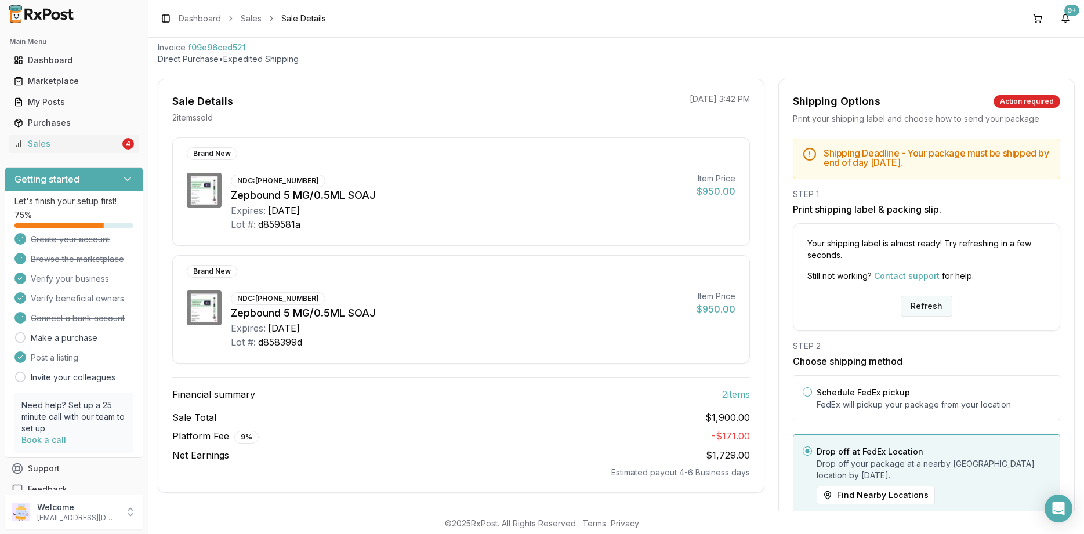
click at [919, 313] on button "Refresh" at bounding box center [927, 306] width 52 height 21
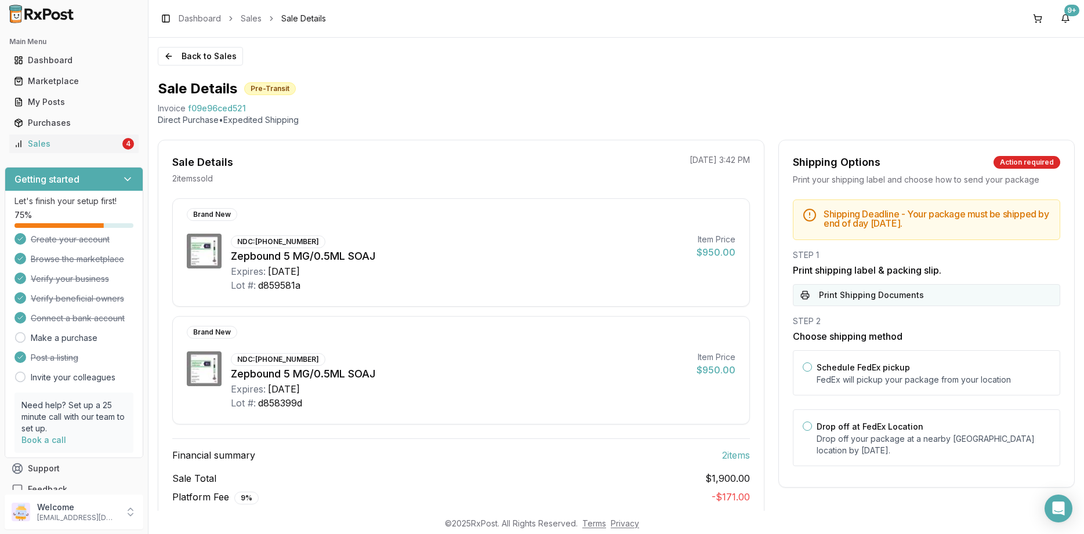
click at [912, 301] on button "Print Shipping Documents" at bounding box center [926, 295] width 267 height 22
click at [223, 58] on button "Back to Sales" at bounding box center [200, 56] width 85 height 19
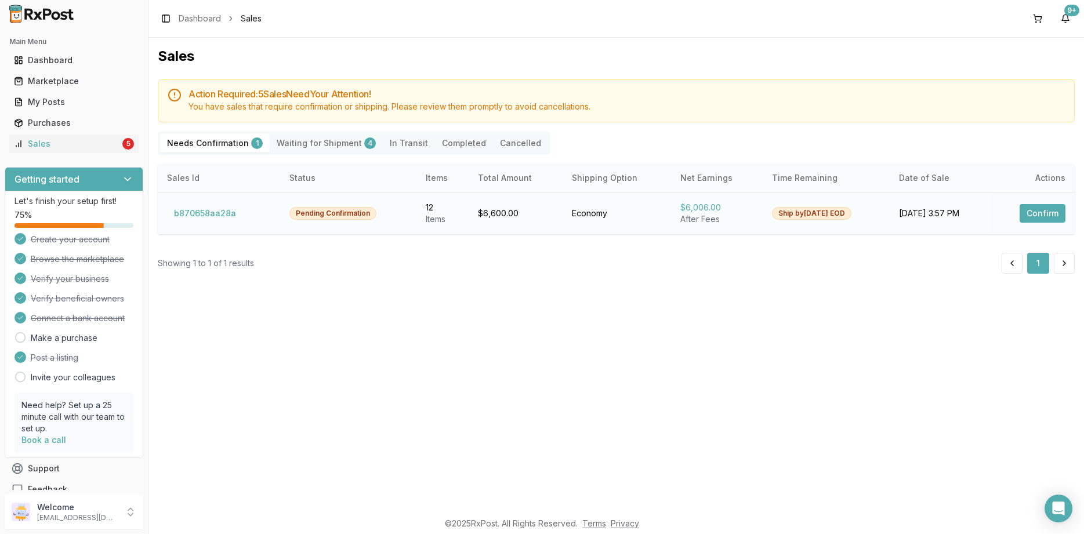
click at [1038, 208] on button "Confirm" at bounding box center [1043, 213] width 46 height 19
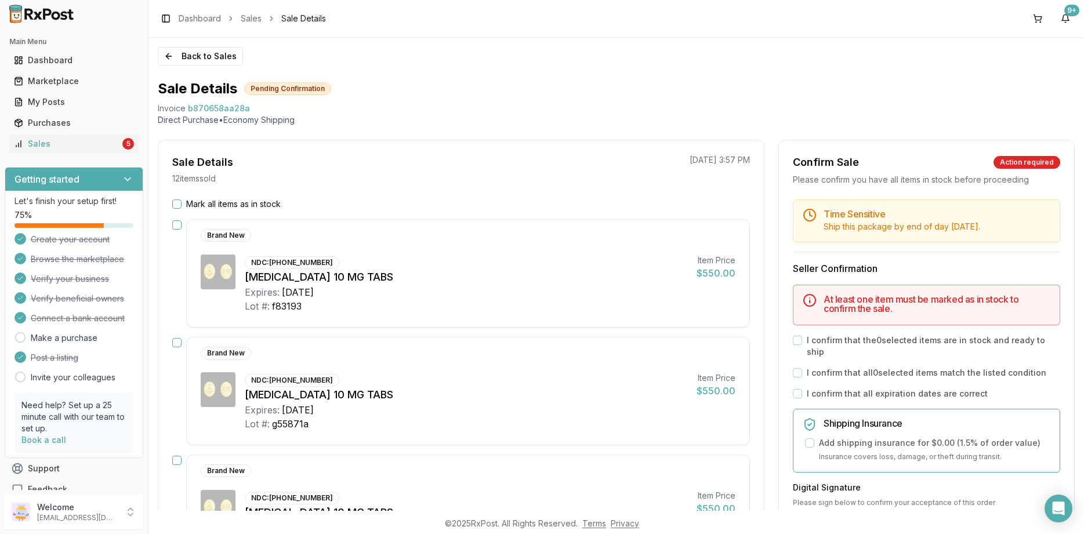
click at [259, 201] on label "Mark all items as in stock" at bounding box center [233, 204] width 95 height 12
click at [182, 201] on button "Mark all items as in stock" at bounding box center [176, 204] width 9 height 9
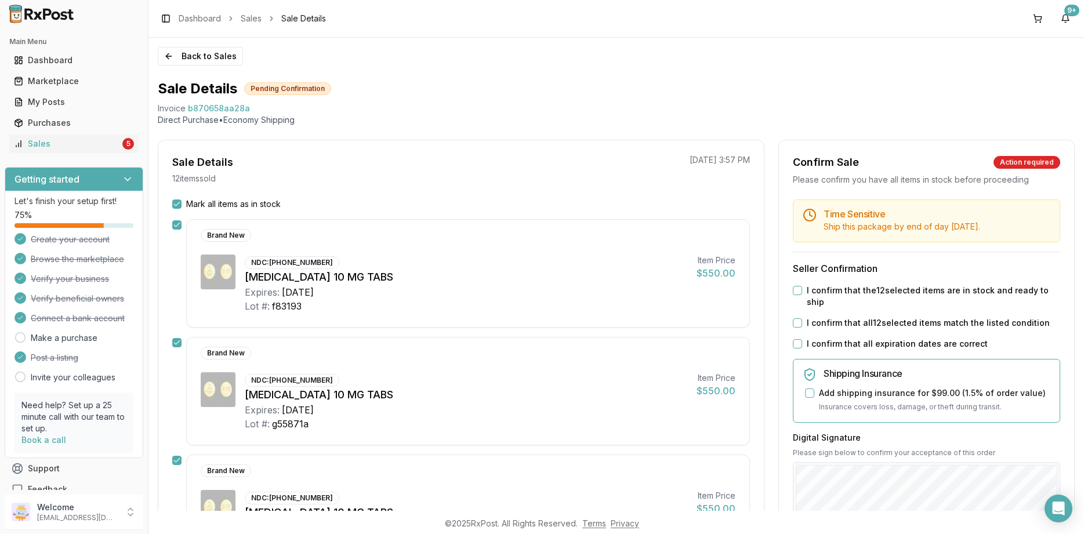
click at [845, 295] on label "I confirm that the 12 selected items are in stock and ready to ship" at bounding box center [933, 296] width 253 height 23
click at [802, 295] on button "I confirm that the 12 selected items are in stock and ready to ship" at bounding box center [797, 290] width 9 height 9
click at [851, 317] on label "I confirm that all 12 selected items match the listed condition" at bounding box center [928, 323] width 243 height 12
click at [802, 318] on button "I confirm that all 12 selected items match the listed condition" at bounding box center [797, 322] width 9 height 9
click at [853, 325] on div "Time Sensitive Ship this package by end of day Thursday, September 4th . Seller…" at bounding box center [926, 451] width 295 height 502
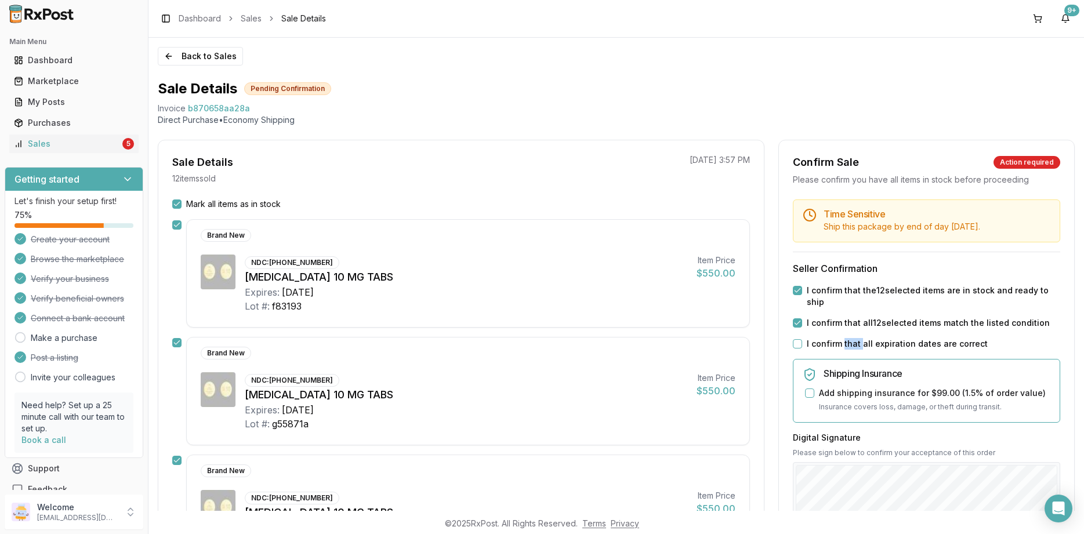
click at [854, 326] on div "Time Sensitive Ship this package by end of day Thursday, September 4th . Seller…" at bounding box center [926, 451] width 295 height 502
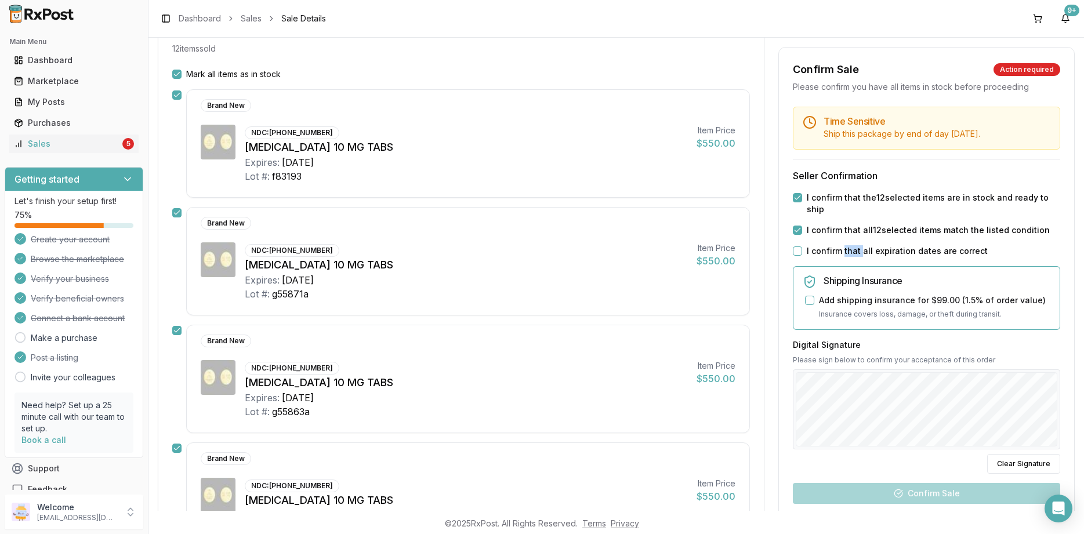
scroll to position [209, 0]
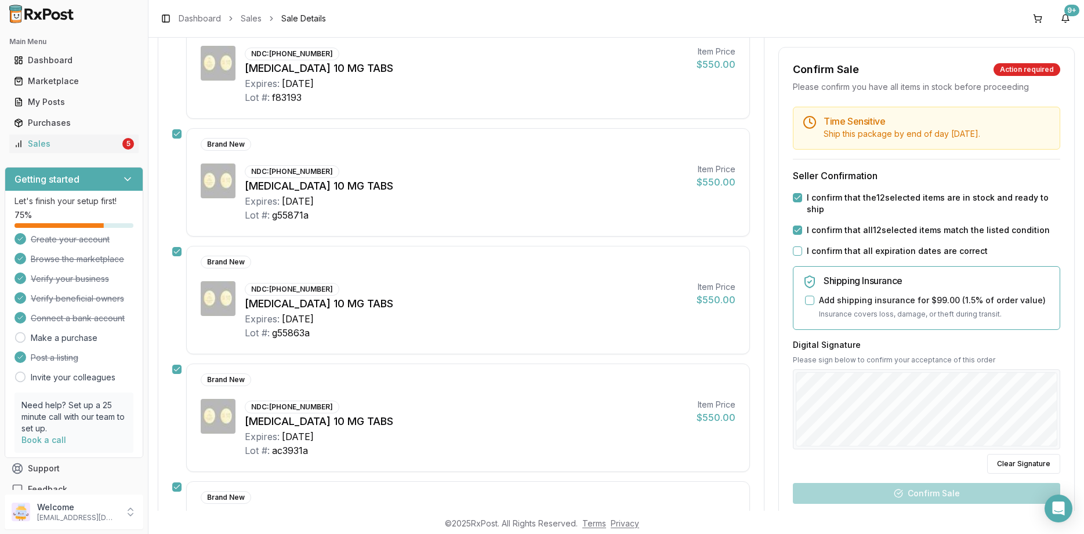
click at [838, 246] on div "Time Sensitive Ship this package by end of day Thursday, September 4th . Seller…" at bounding box center [926, 358] width 295 height 502
click at [838, 245] on label "I confirm that all expiration dates are correct" at bounding box center [897, 251] width 181 height 12
click at [802, 247] on button "I confirm that all expiration dates are correct" at bounding box center [797, 251] width 9 height 9
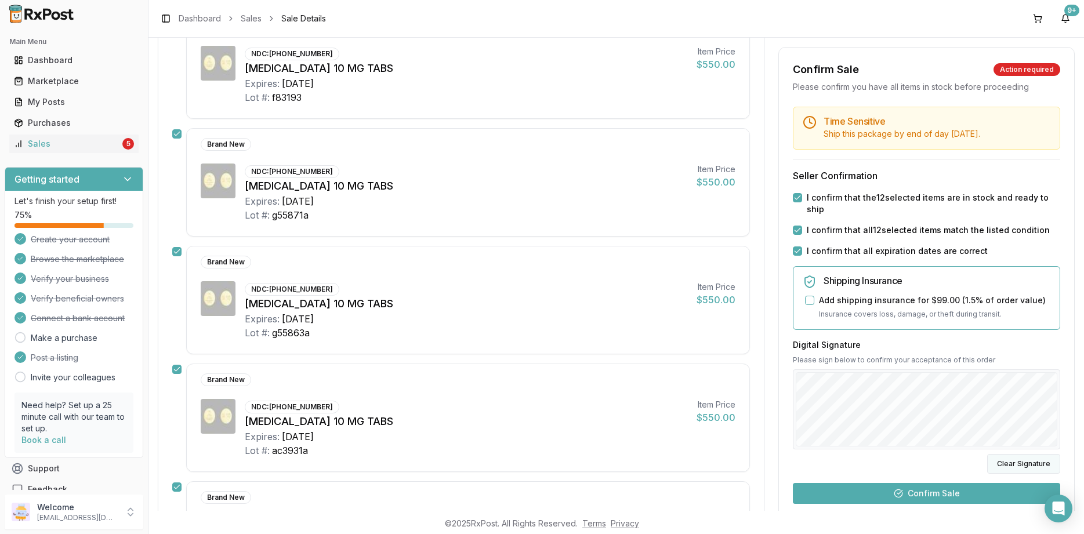
click at [1008, 454] on button "Clear Signature" at bounding box center [1023, 464] width 73 height 20
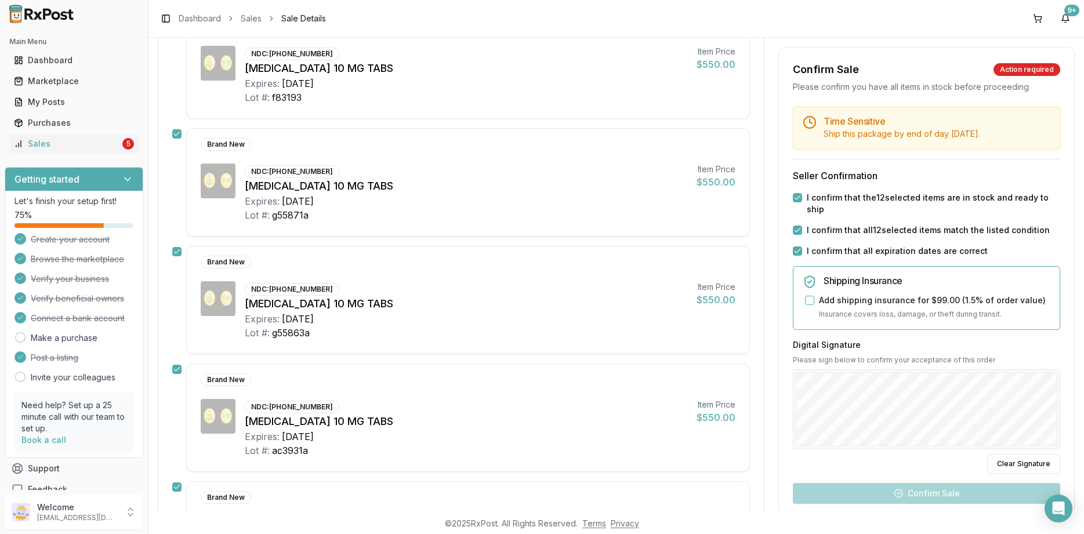
click at [868, 444] on div "Digital Signature Please sign below to confirm your acceptance of this order Cl…" at bounding box center [926, 406] width 267 height 135
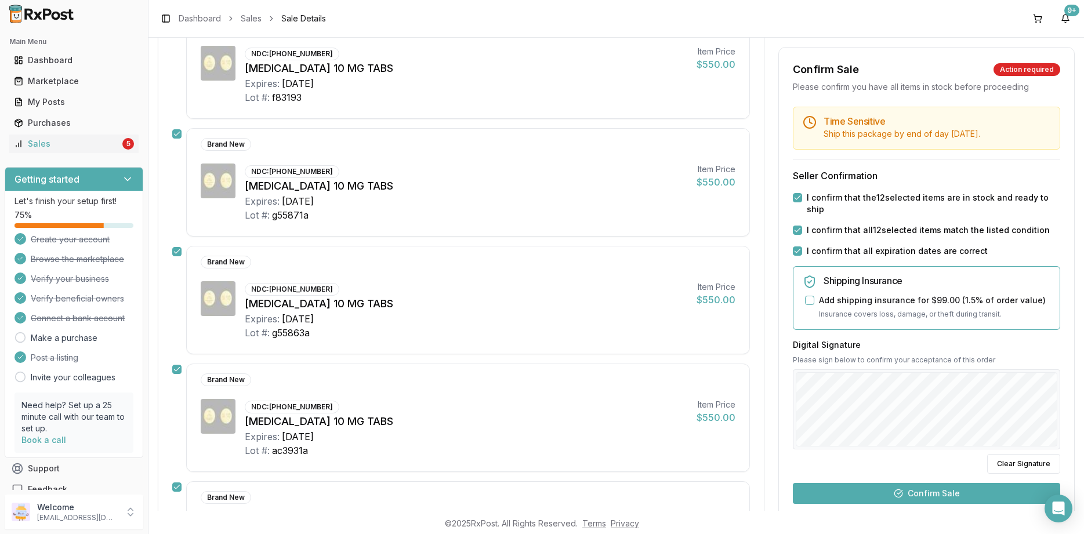
click at [922, 464] on div "Time Sensitive Ship this package by end of day Thursday, September 4th . Seller…" at bounding box center [926, 358] width 295 height 502
click at [920, 483] on button "Confirm Sale" at bounding box center [926, 493] width 267 height 21
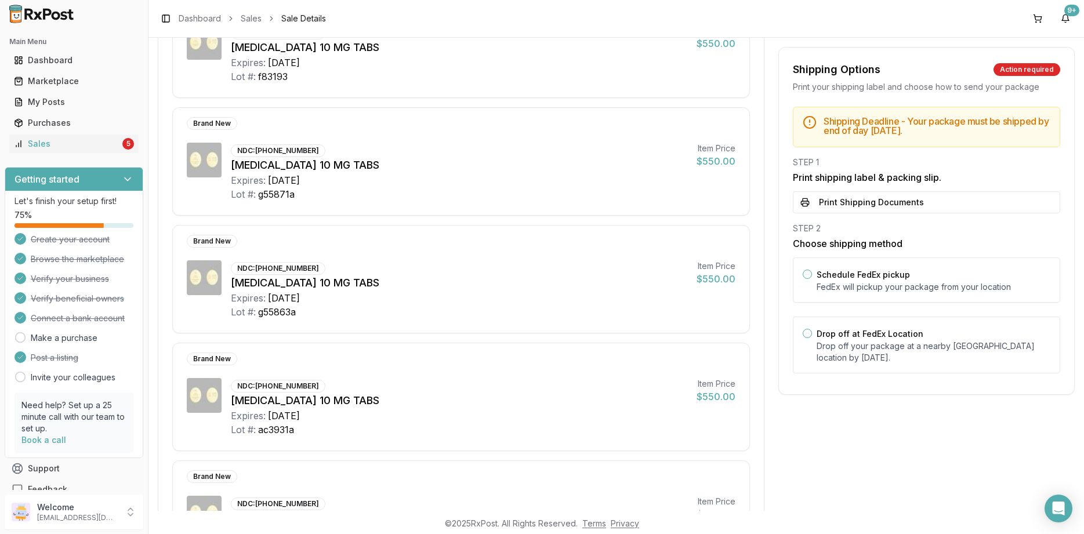
scroll to position [278, 0]
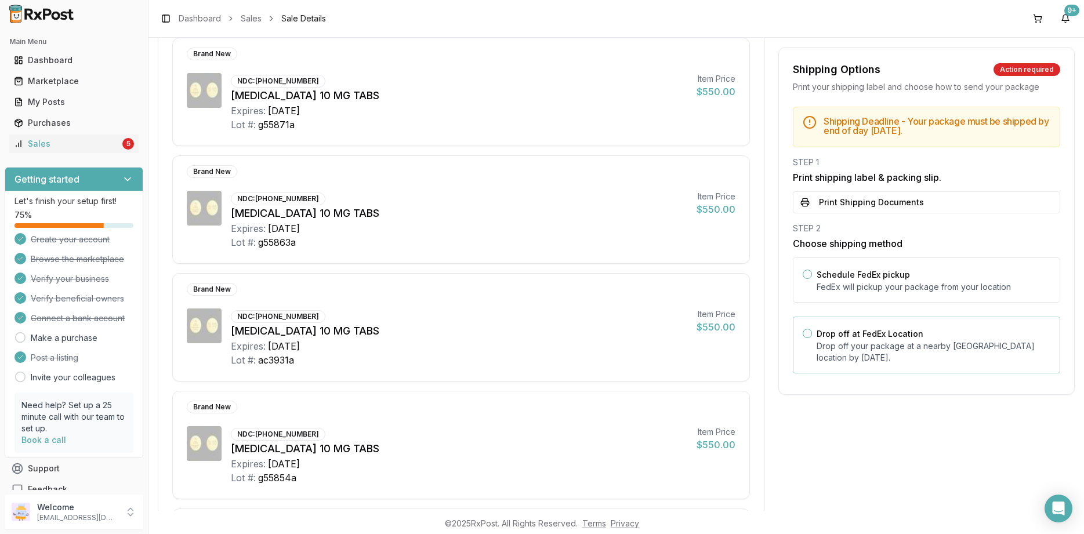
click at [886, 335] on label "Drop off at FedEx Location" at bounding box center [870, 334] width 107 height 10
click at [812, 335] on button "Drop off at FedEx Location" at bounding box center [807, 333] width 9 height 9
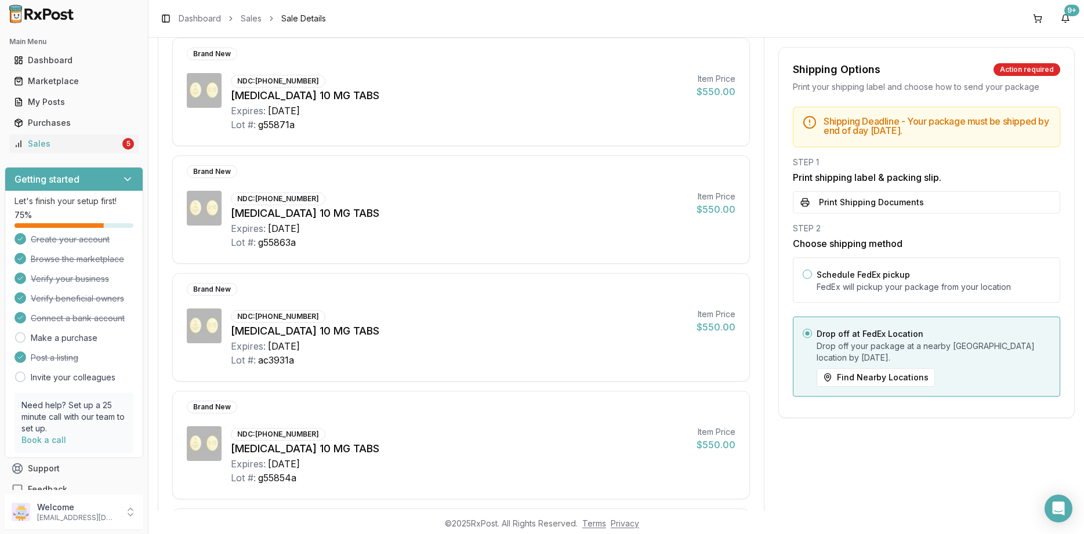
click at [878, 218] on div "Shipping Deadline - Your package must be shipped by end of day Thursday, Septem…" at bounding box center [926, 255] width 295 height 297
click at [876, 209] on button "Print Shipping Documents" at bounding box center [926, 202] width 267 height 22
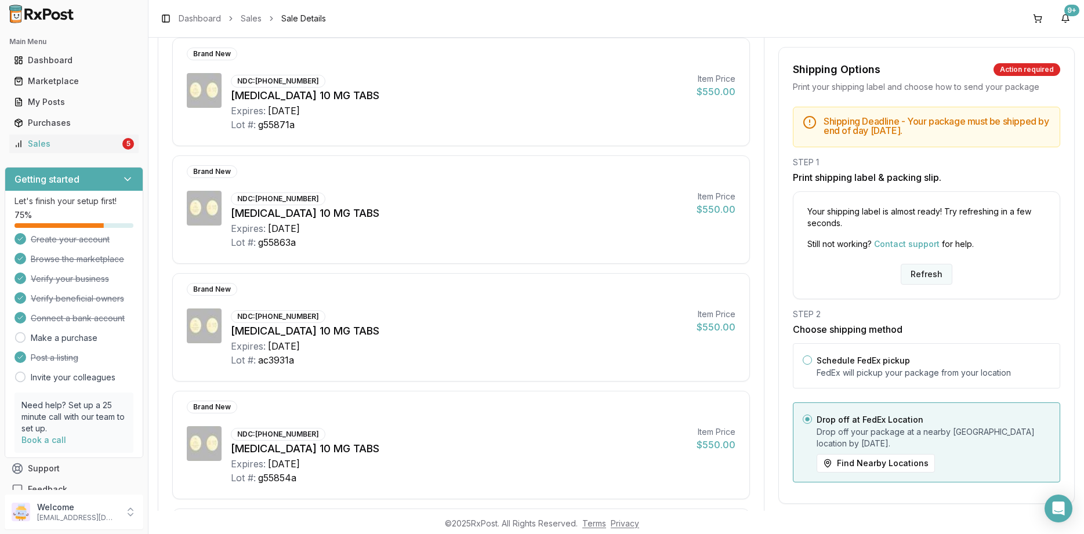
drag, startPoint x: 921, startPoint y: 285, endPoint x: 923, endPoint y: 274, distance: 10.8
click at [921, 285] on div "Your shipping label is almost ready! Try refreshing in a few seconds. Still not…" at bounding box center [926, 245] width 267 height 108
click at [923, 274] on button "Refresh" at bounding box center [927, 274] width 52 height 21
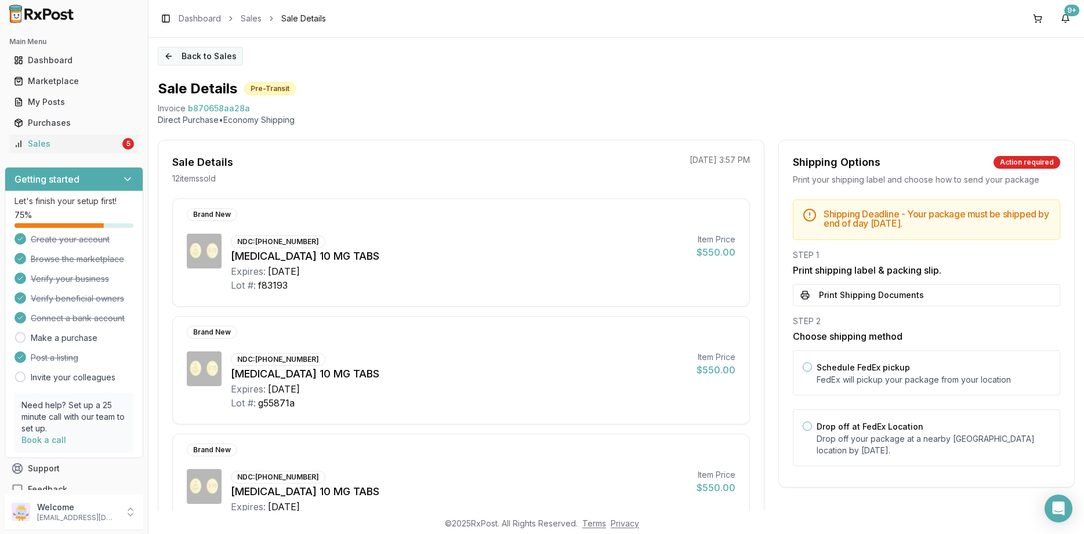
click at [199, 61] on button "Back to Sales" at bounding box center [200, 56] width 85 height 19
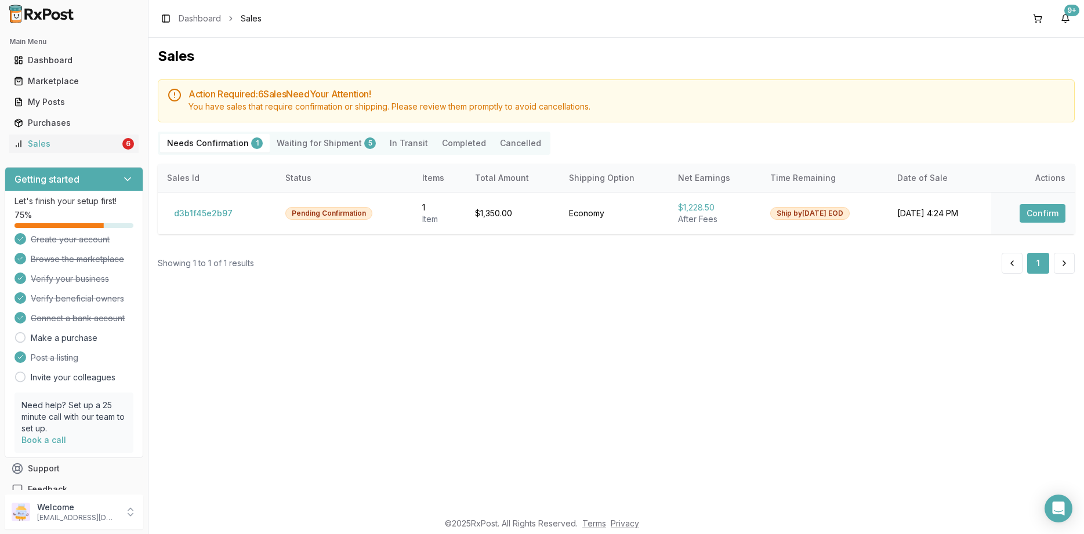
click at [1047, 169] on th "Actions" at bounding box center [1033, 178] width 84 height 28
click at [1045, 211] on button "Confirm" at bounding box center [1043, 213] width 46 height 19
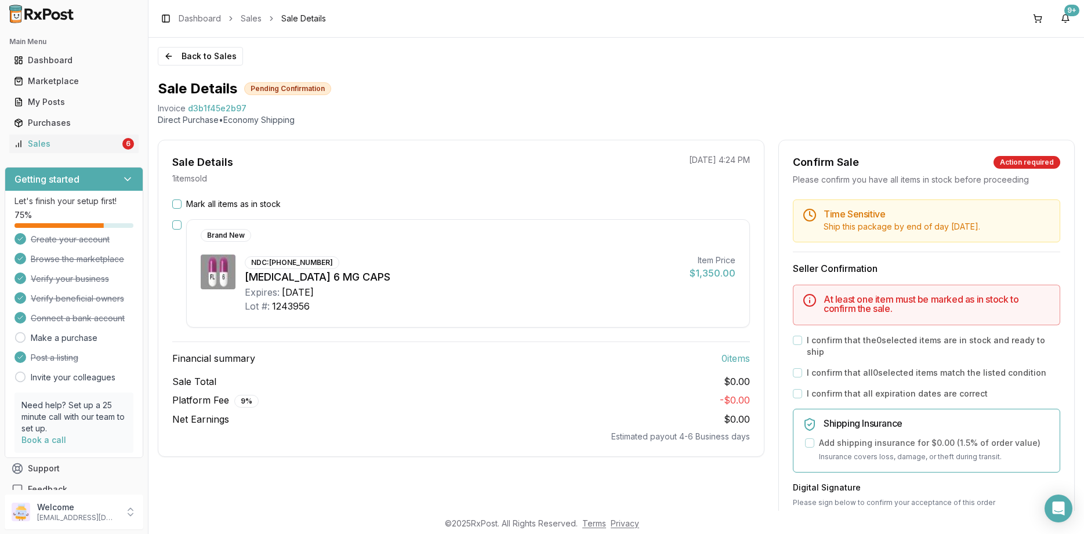
click at [271, 207] on label "Mark all items as in stock" at bounding box center [233, 204] width 95 height 12
click at [182, 207] on button "Mark all items as in stock" at bounding box center [176, 204] width 9 height 9
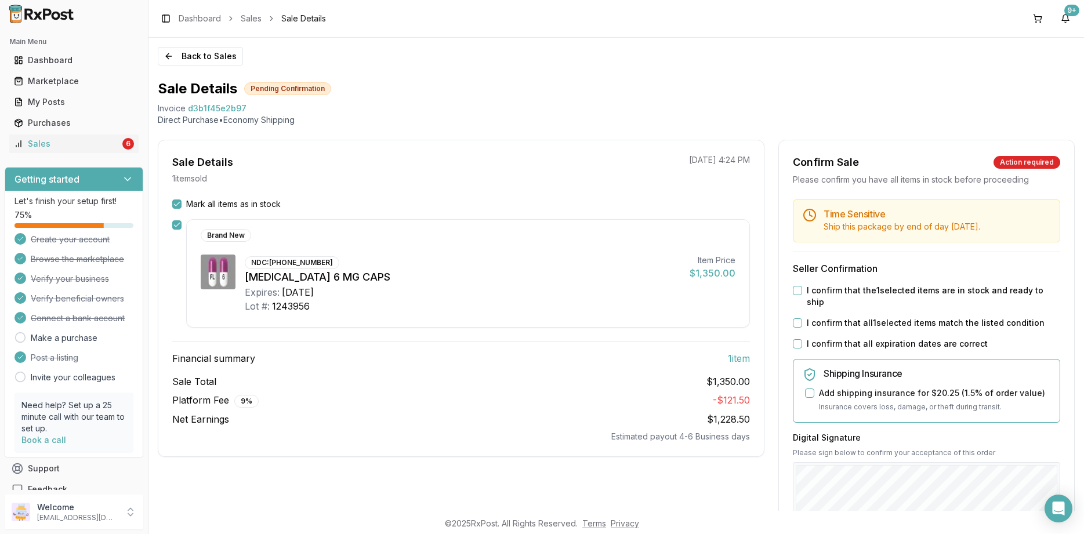
click at [842, 338] on label "I confirm that all expiration dates are correct" at bounding box center [897, 344] width 181 height 12
click at [802, 339] on button "I confirm that all expiration dates are correct" at bounding box center [797, 343] width 9 height 9
click at [838, 317] on label "I confirm that all 1 selected items match the listed condition" at bounding box center [926, 323] width 238 height 12
click at [802, 318] on button "I confirm that all 1 selected items match the listed condition" at bounding box center [797, 322] width 9 height 9
click at [832, 291] on label "I confirm that the 1 selected items are in stock and ready to ship" at bounding box center [933, 296] width 253 height 23
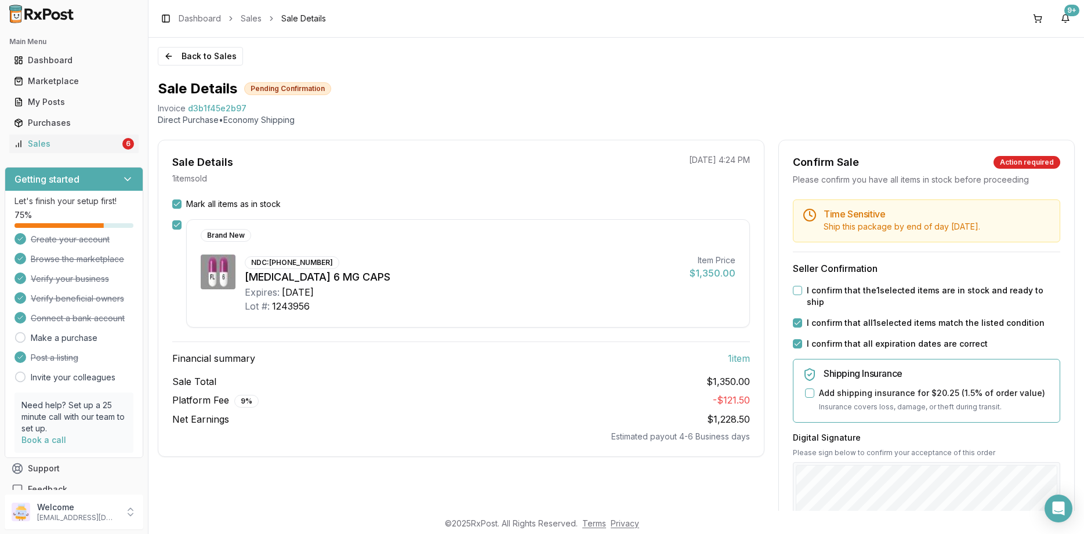
click at [802, 291] on button "I confirm that the 1 selected items are in stock and ready to ship" at bounding box center [797, 290] width 9 height 9
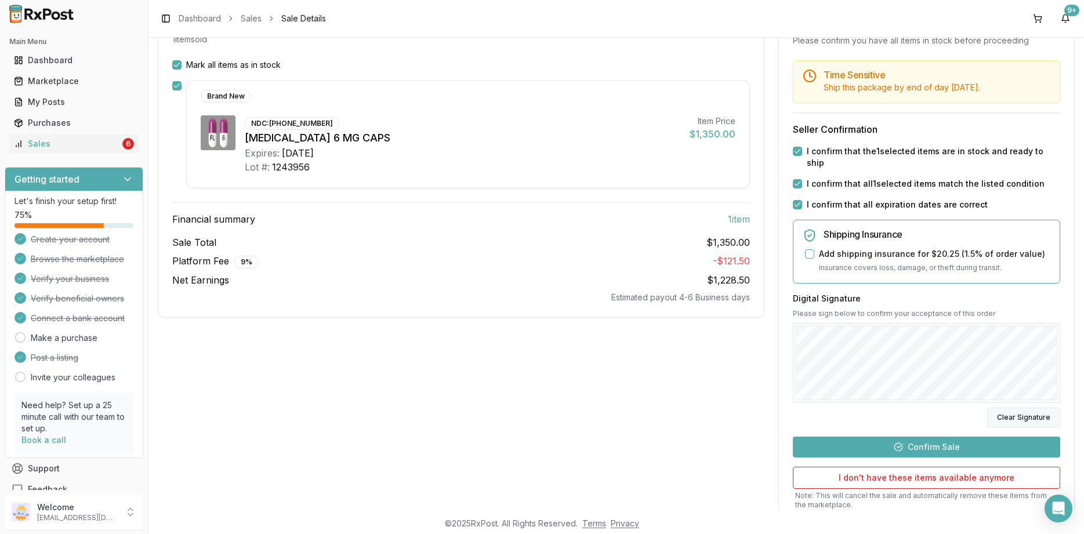
click at [1022, 408] on button "Clear Signature" at bounding box center [1023, 418] width 73 height 20
click at [918, 437] on button "Confirm Sale" at bounding box center [926, 447] width 267 height 21
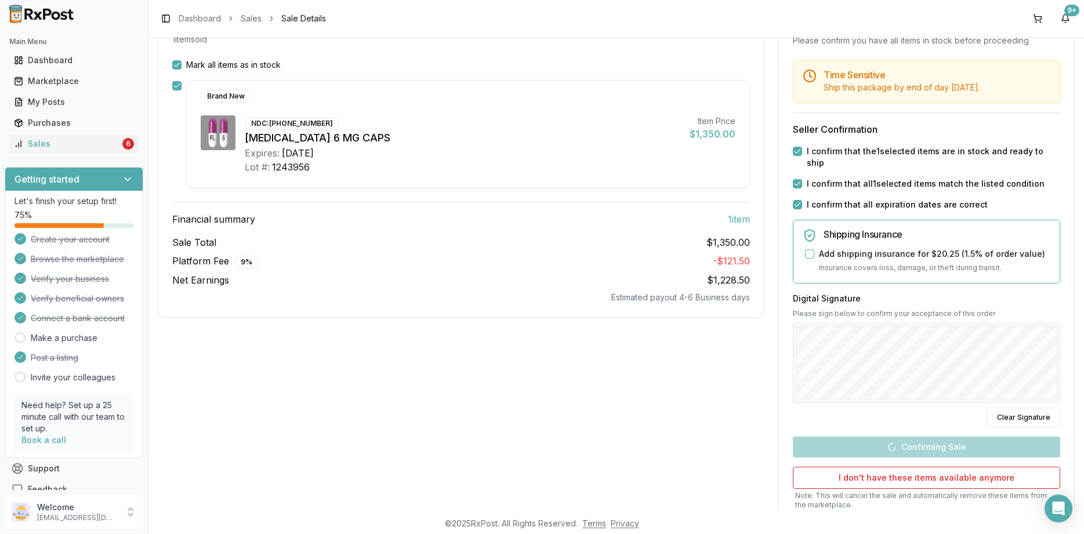
scroll to position [0, 0]
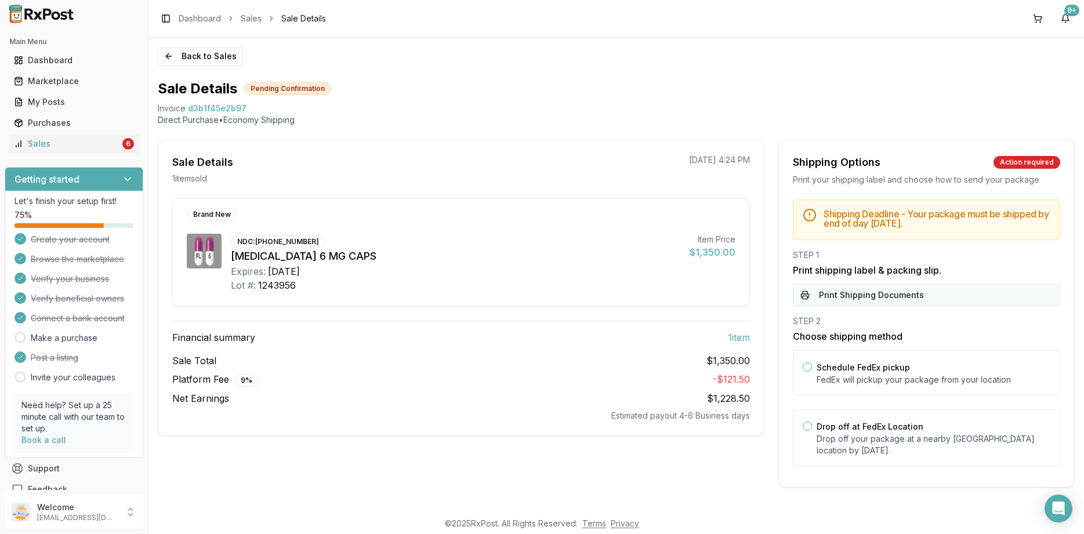
click at [857, 305] on button "Print Shipping Documents" at bounding box center [926, 295] width 267 height 22
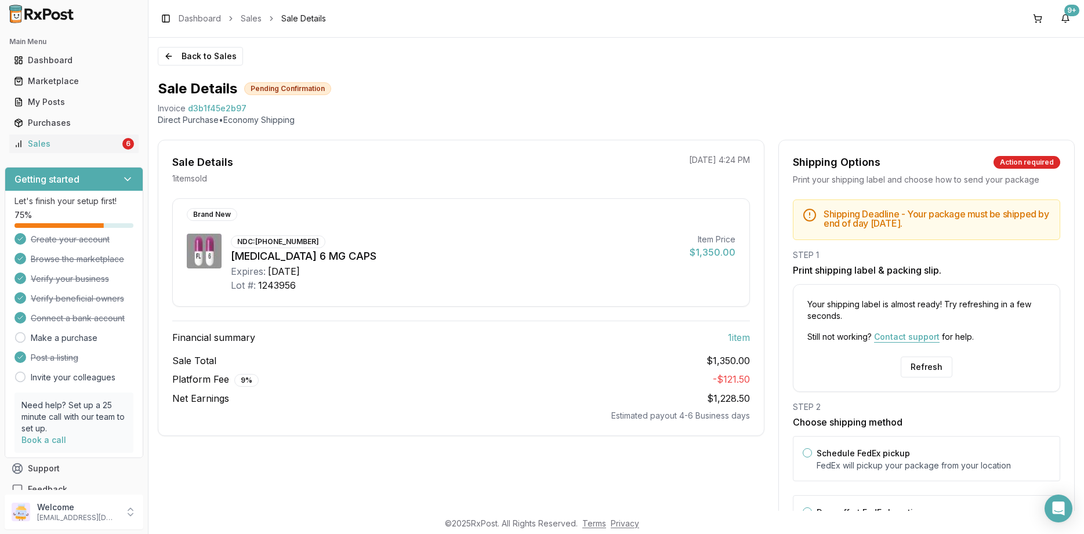
scroll to position [81, 0]
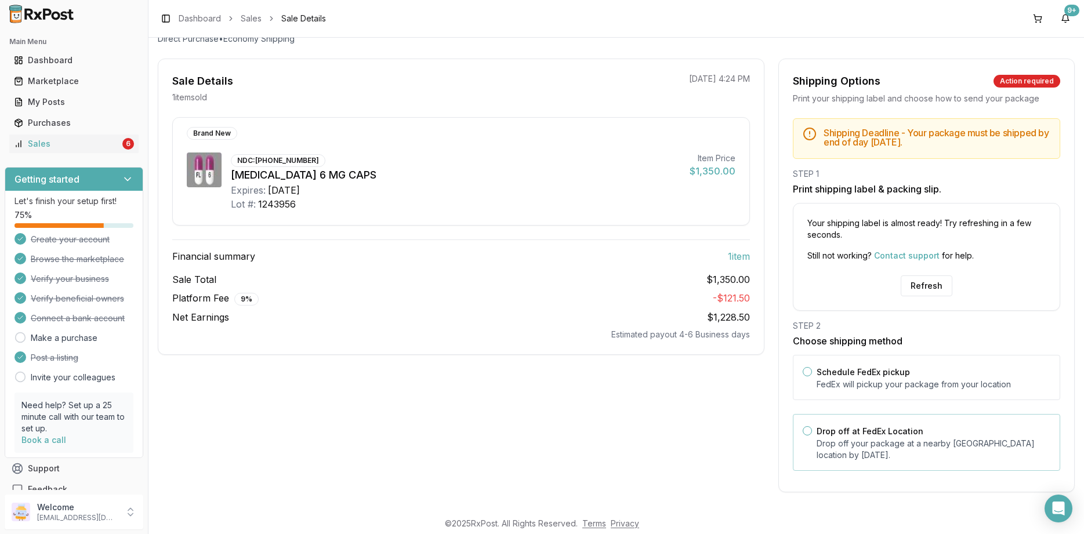
click at [852, 419] on div "Drop off at FedEx Location Drop off your package at a nearby FedEx location by …" at bounding box center [926, 442] width 267 height 57
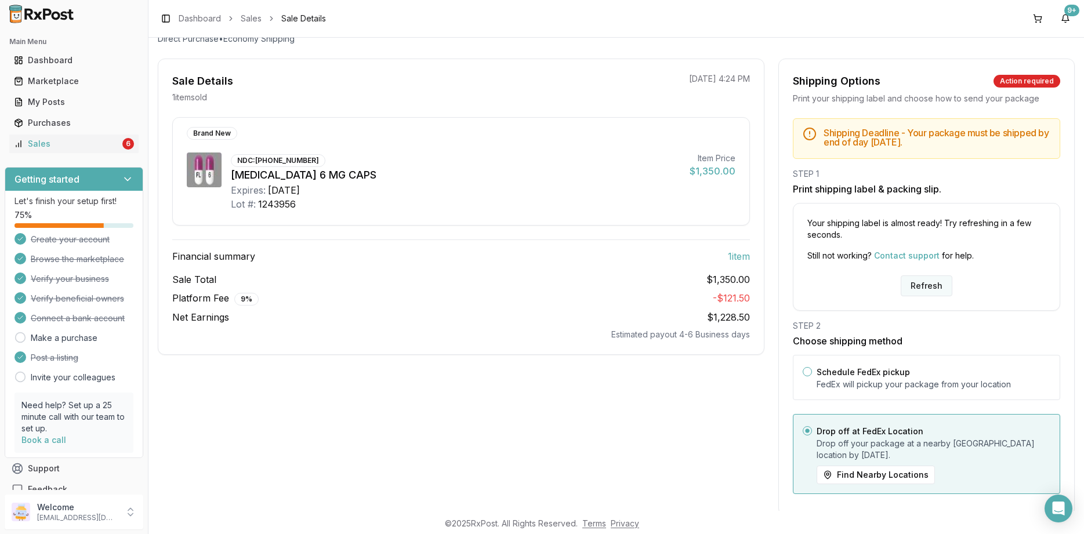
click at [924, 293] on button "Refresh" at bounding box center [927, 286] width 52 height 21
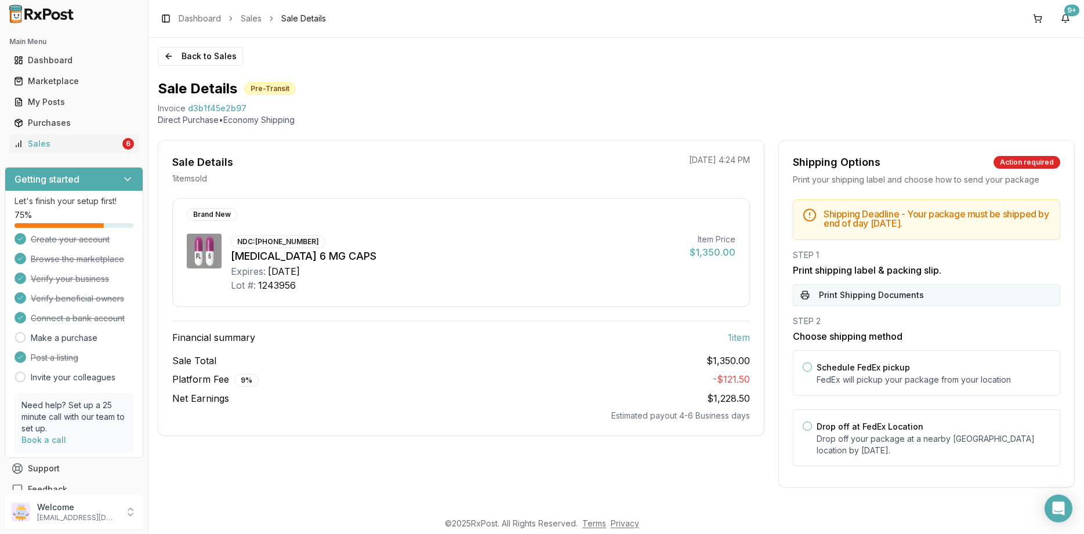
click at [853, 297] on button "Print Shipping Documents" at bounding box center [926, 295] width 267 height 22
click at [214, 63] on button "Back to Sales" at bounding box center [200, 56] width 85 height 19
